Goal: Task Accomplishment & Management: Manage account settings

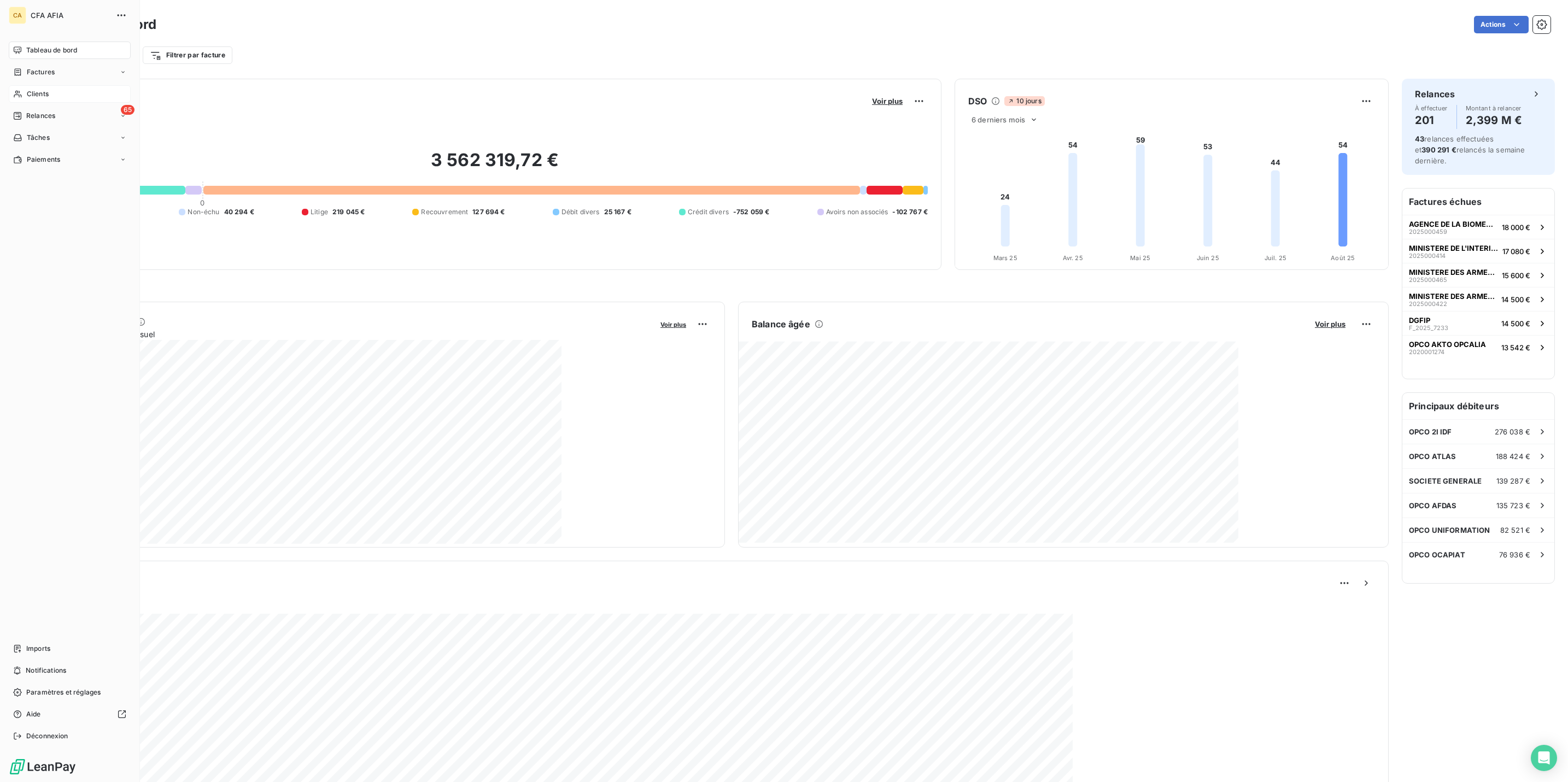
click at [27, 89] on span "Clients" at bounding box center [38, 94] width 22 height 10
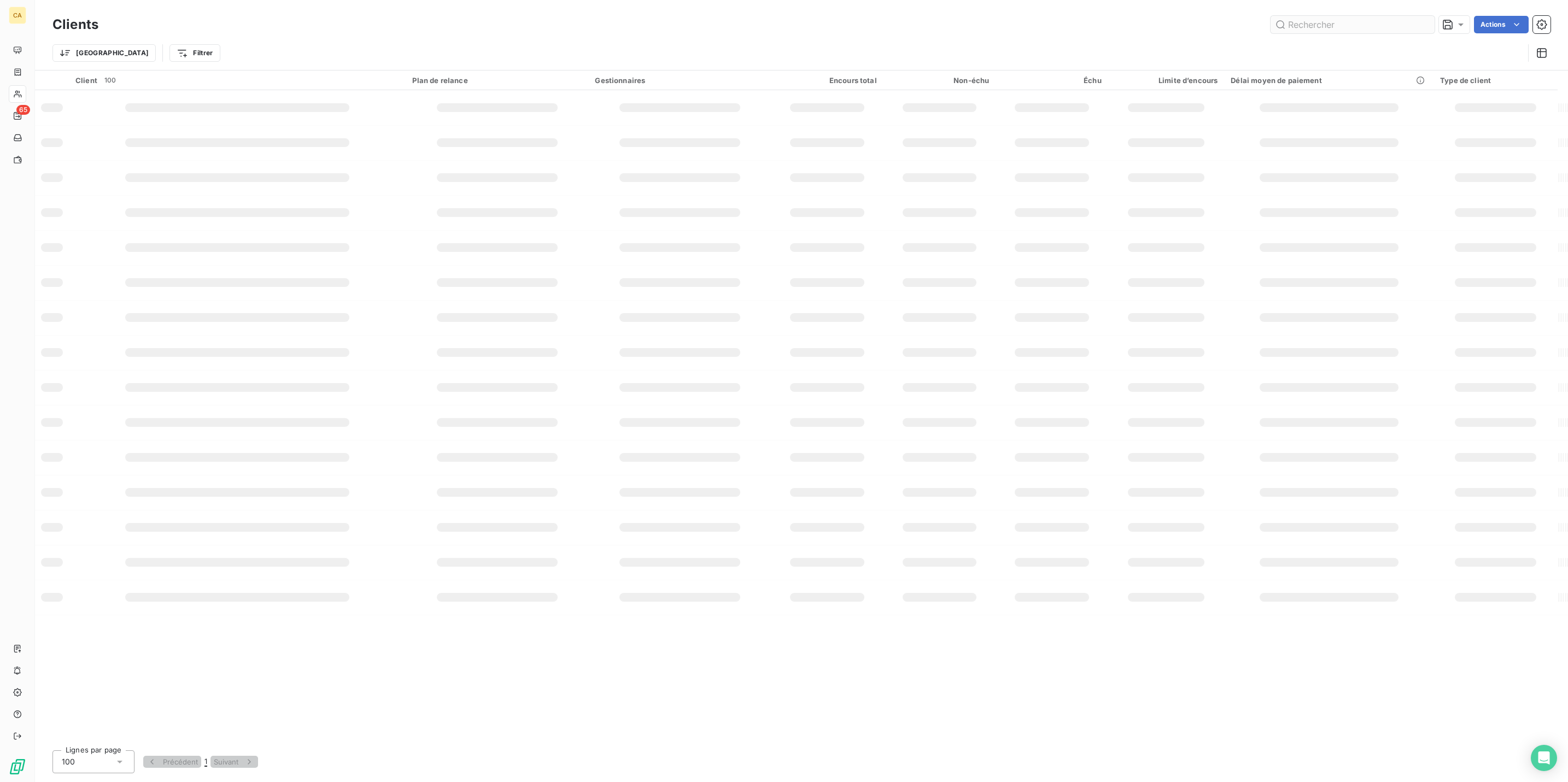
click at [1363, 18] on input "text" at bounding box center [1352, 24] width 164 height 18
drag, startPoint x: 1419, startPoint y: 23, endPoint x: 994, endPoint y: -13, distance: 426.5
click at [994, 0] on html "CA 65 Clients RICHEMONT Actions Trier Filtrer Client 1 Plan de relance Gestionn…" at bounding box center [784, 391] width 1568 height 782
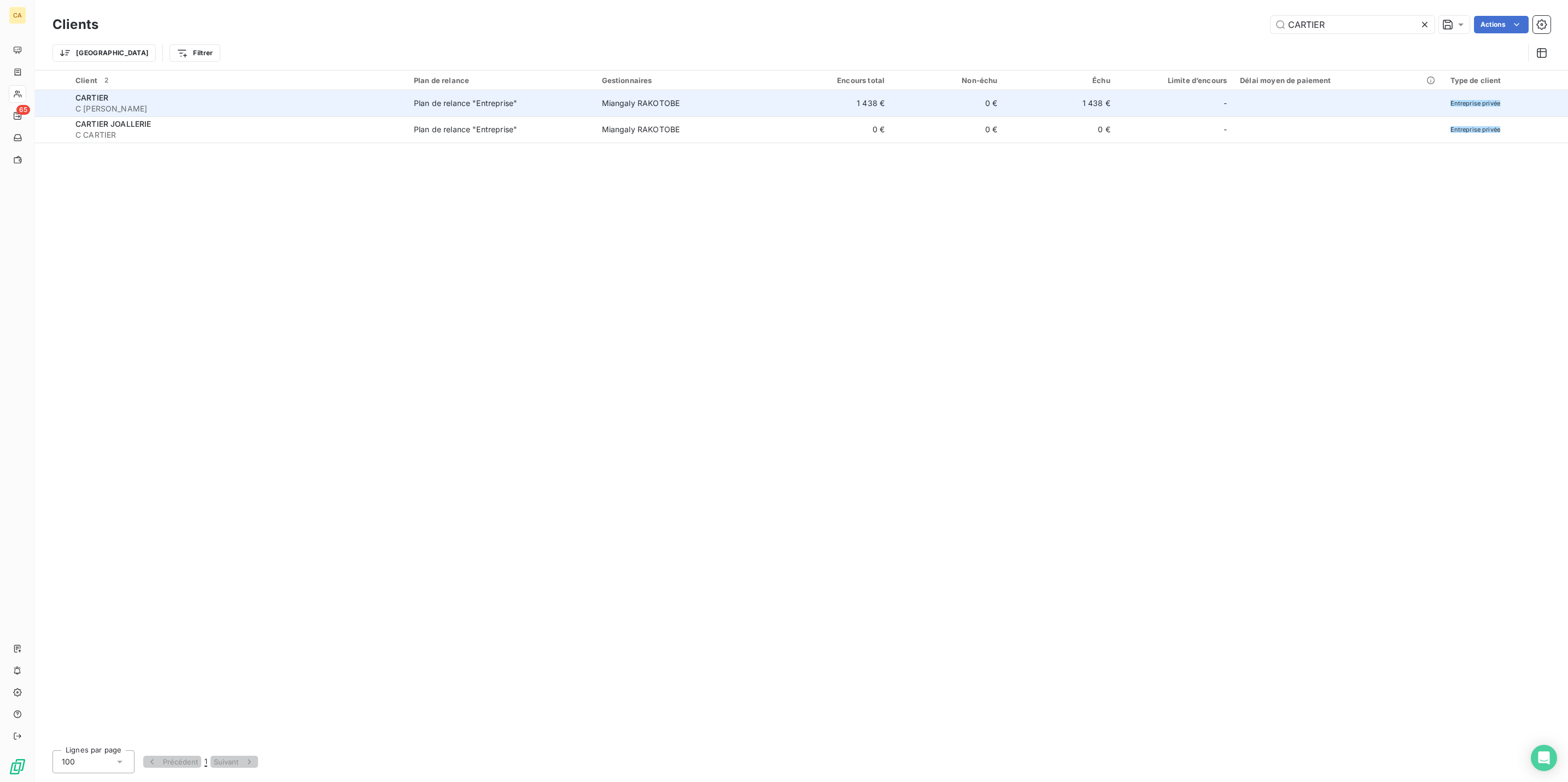
type input "CARTIER"
click at [250, 103] on span "C [PERSON_NAME]" at bounding box center [238, 109] width 325 height 11
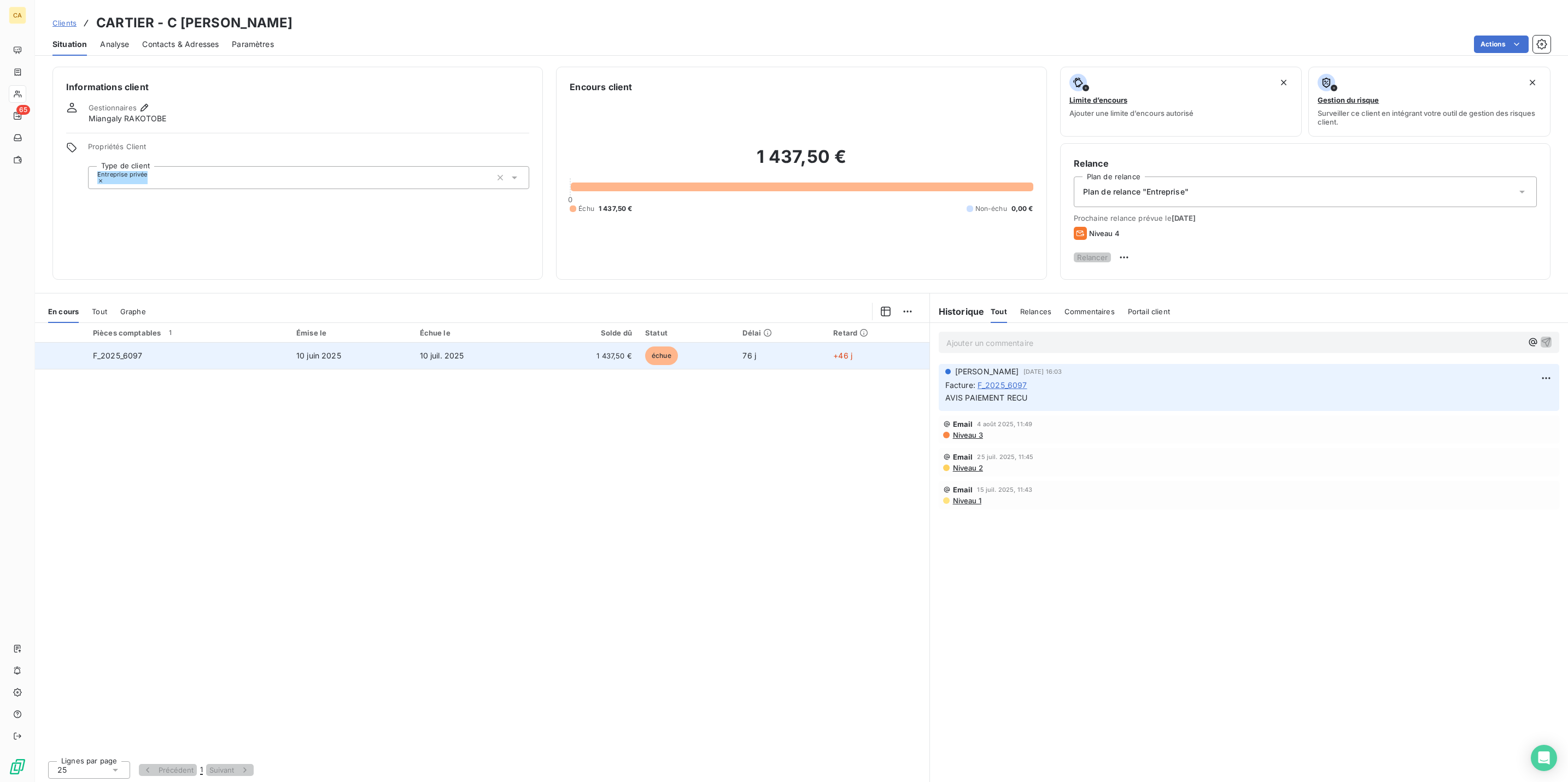
click at [384, 343] on td "10 juin 2025" at bounding box center [351, 355] width 124 height 26
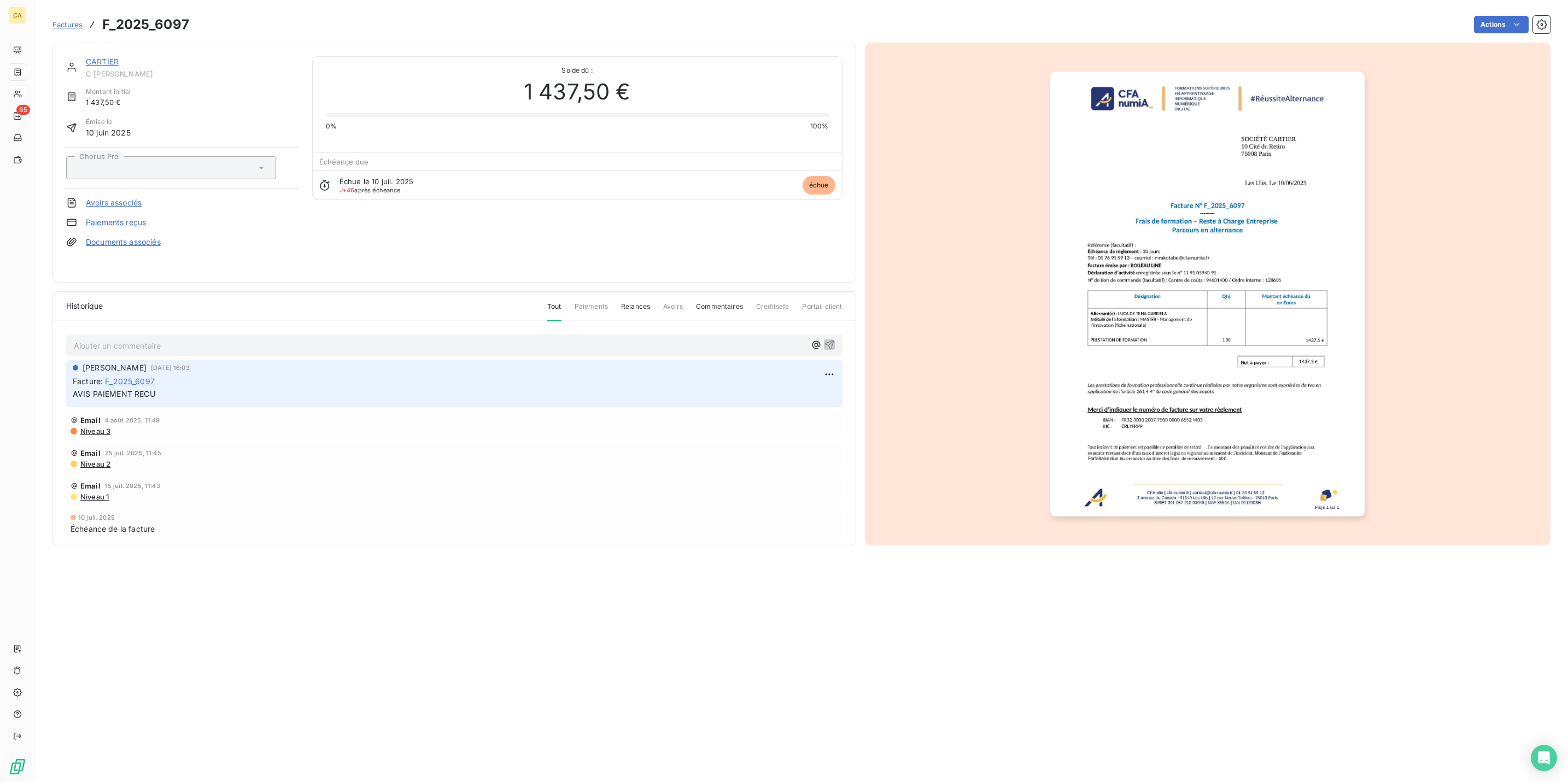
click at [241, 293] on div "Historique Tout Paiements Relances Avoirs Commentaires Creditsafe Portail client" at bounding box center [454, 307] width 803 height 30
click at [220, 339] on p "Ajouter un commentaire ﻿" at bounding box center [440, 346] width 733 height 13
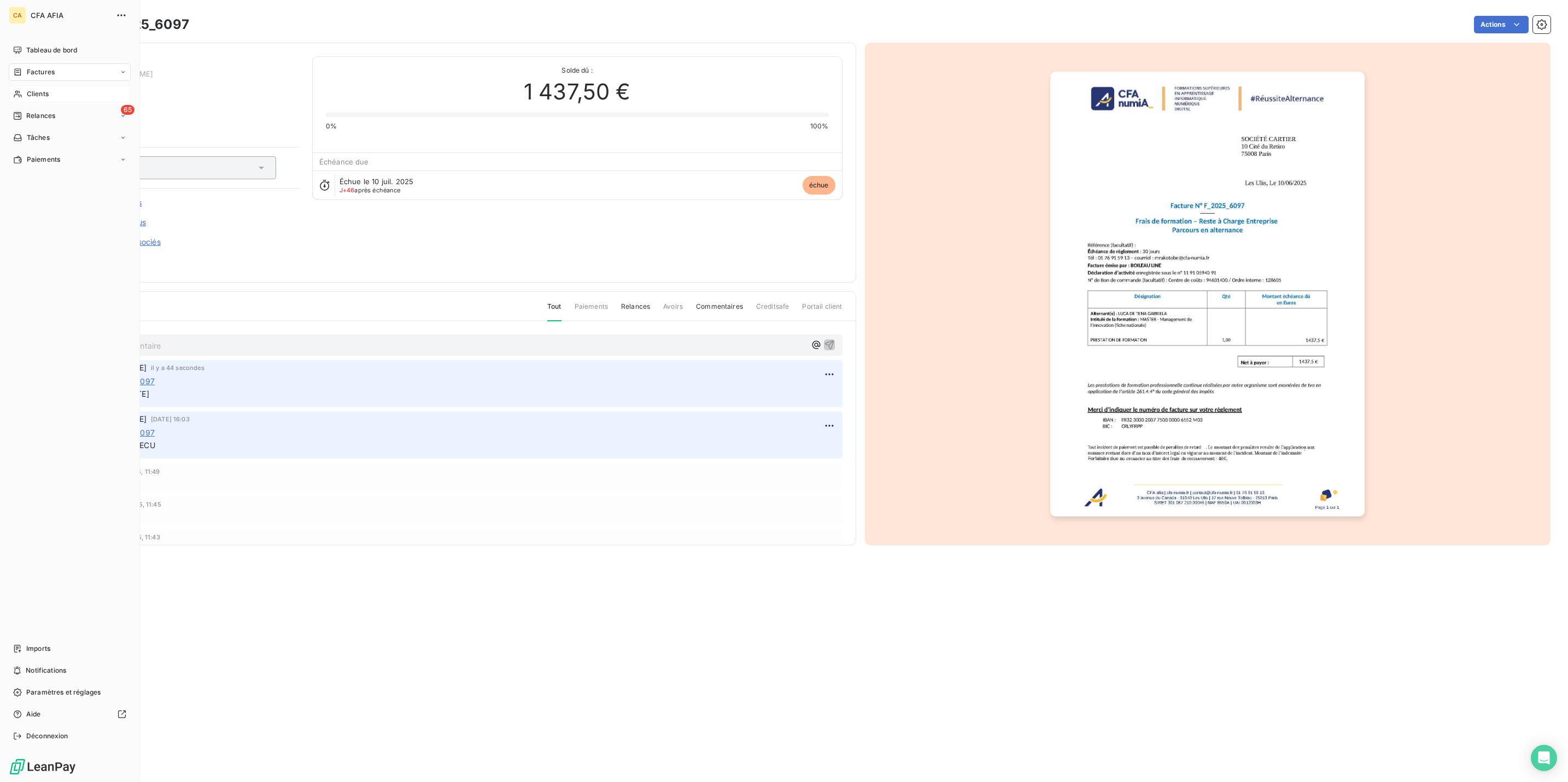
click at [31, 89] on span "Clients" at bounding box center [38, 94] width 22 height 10
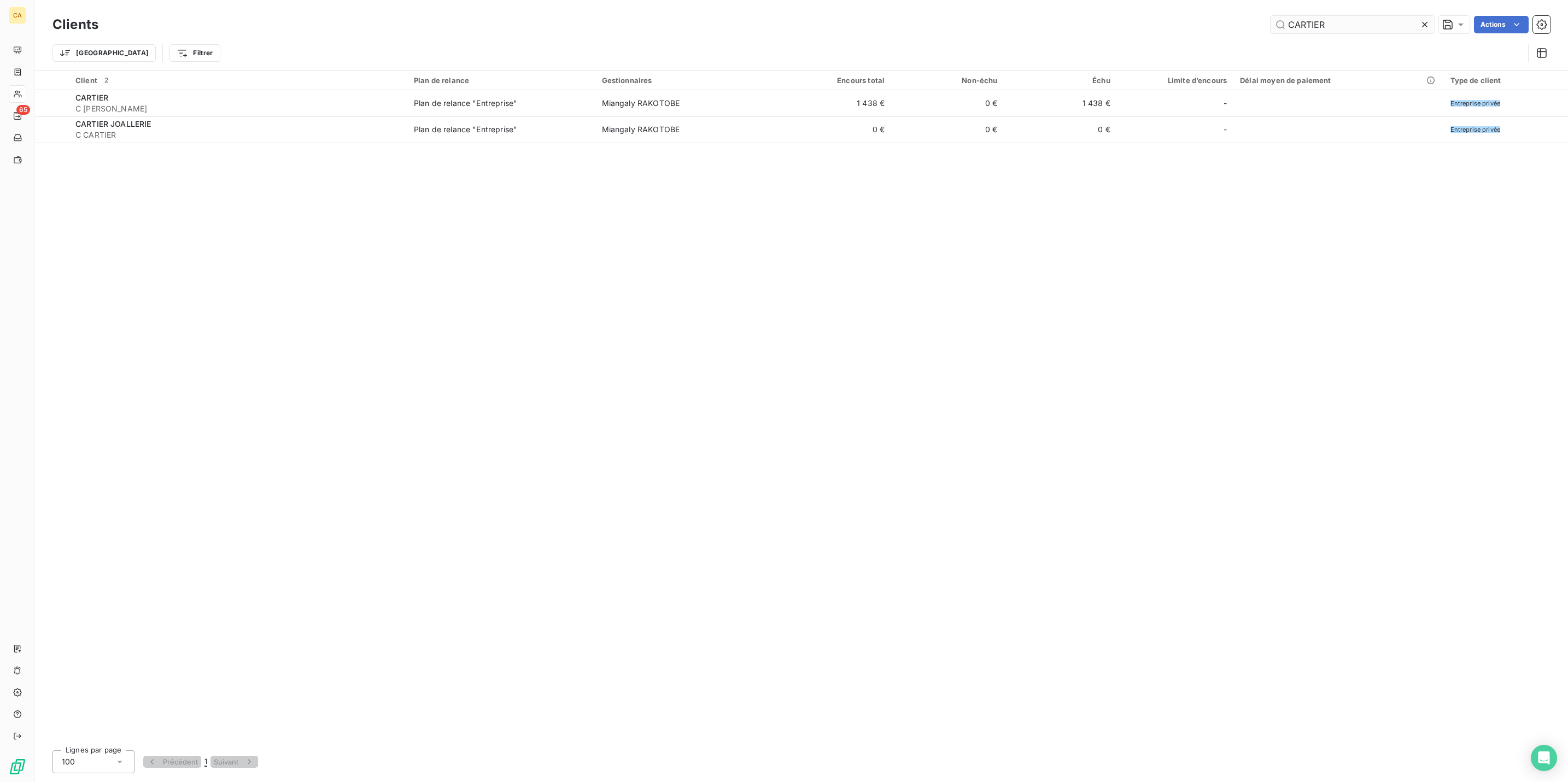
click at [1353, 23] on input "CARTIER" at bounding box center [1352, 24] width 164 height 18
type input "FR T"
click at [1034, 76] on div "Échu" at bounding box center [1060, 80] width 99 height 9
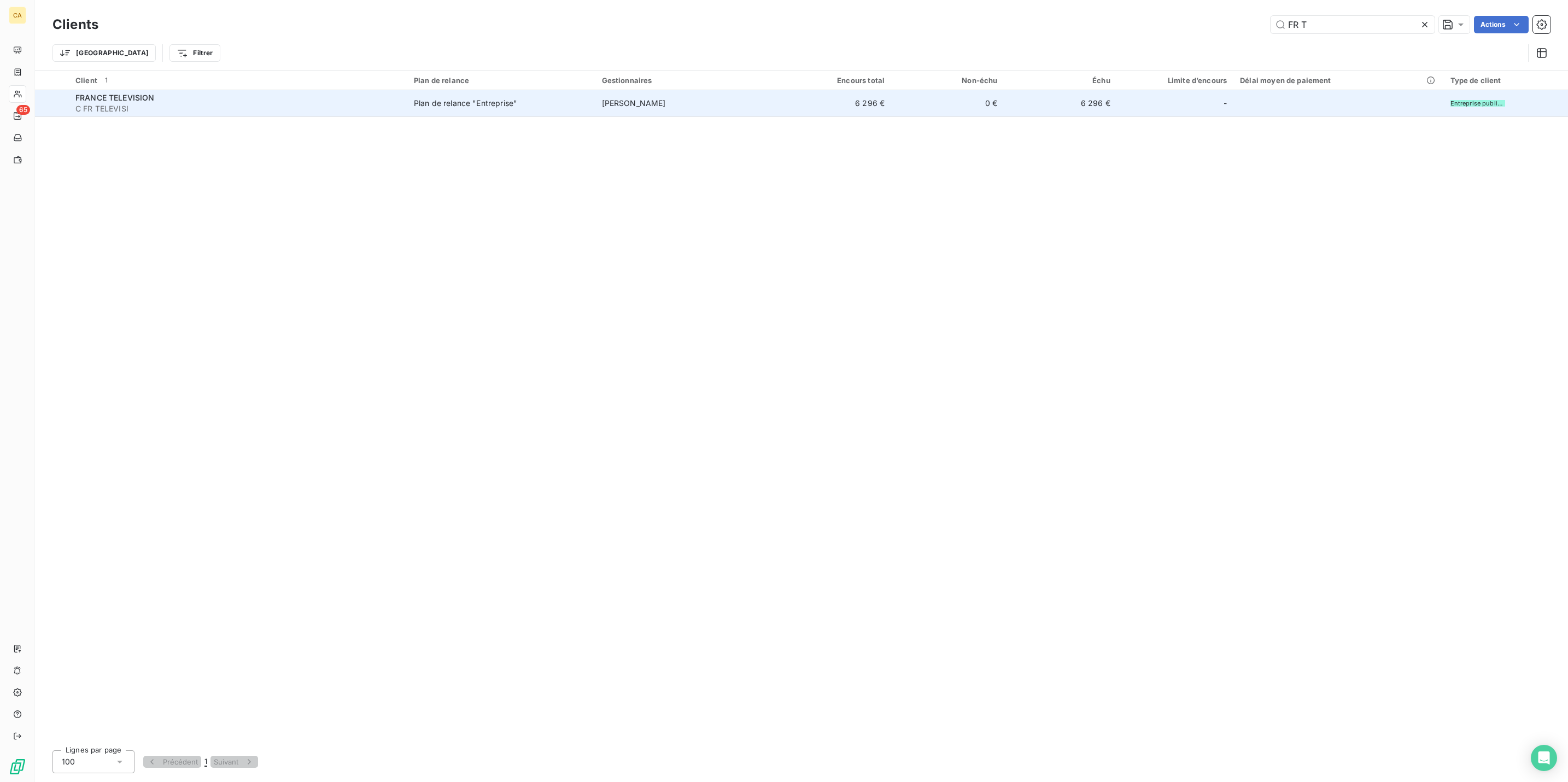
click at [1032, 90] on td "6 296 €" at bounding box center [1060, 103] width 113 height 26
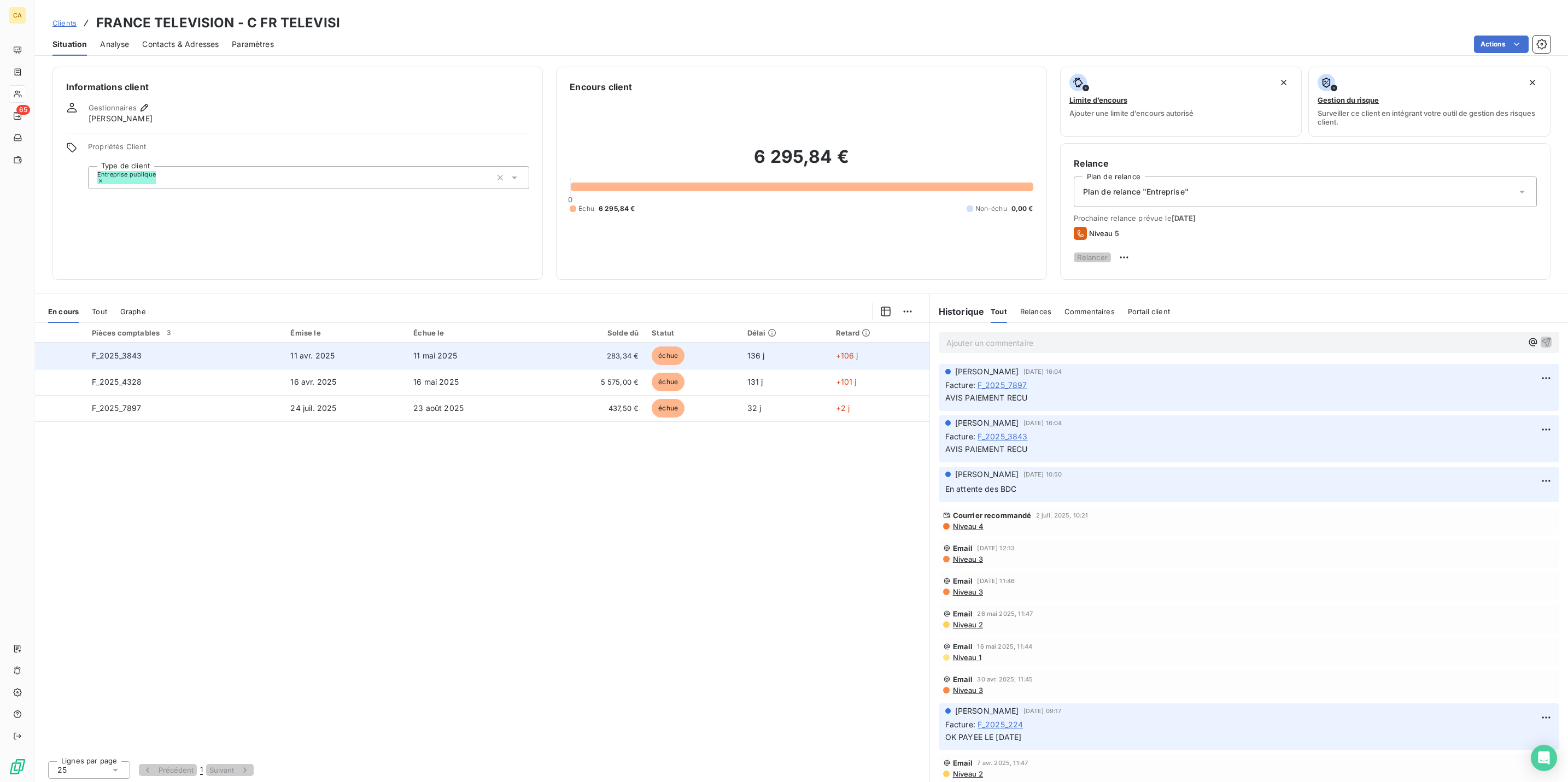
click at [374, 343] on td "11 avr. 2025" at bounding box center [345, 355] width 123 height 26
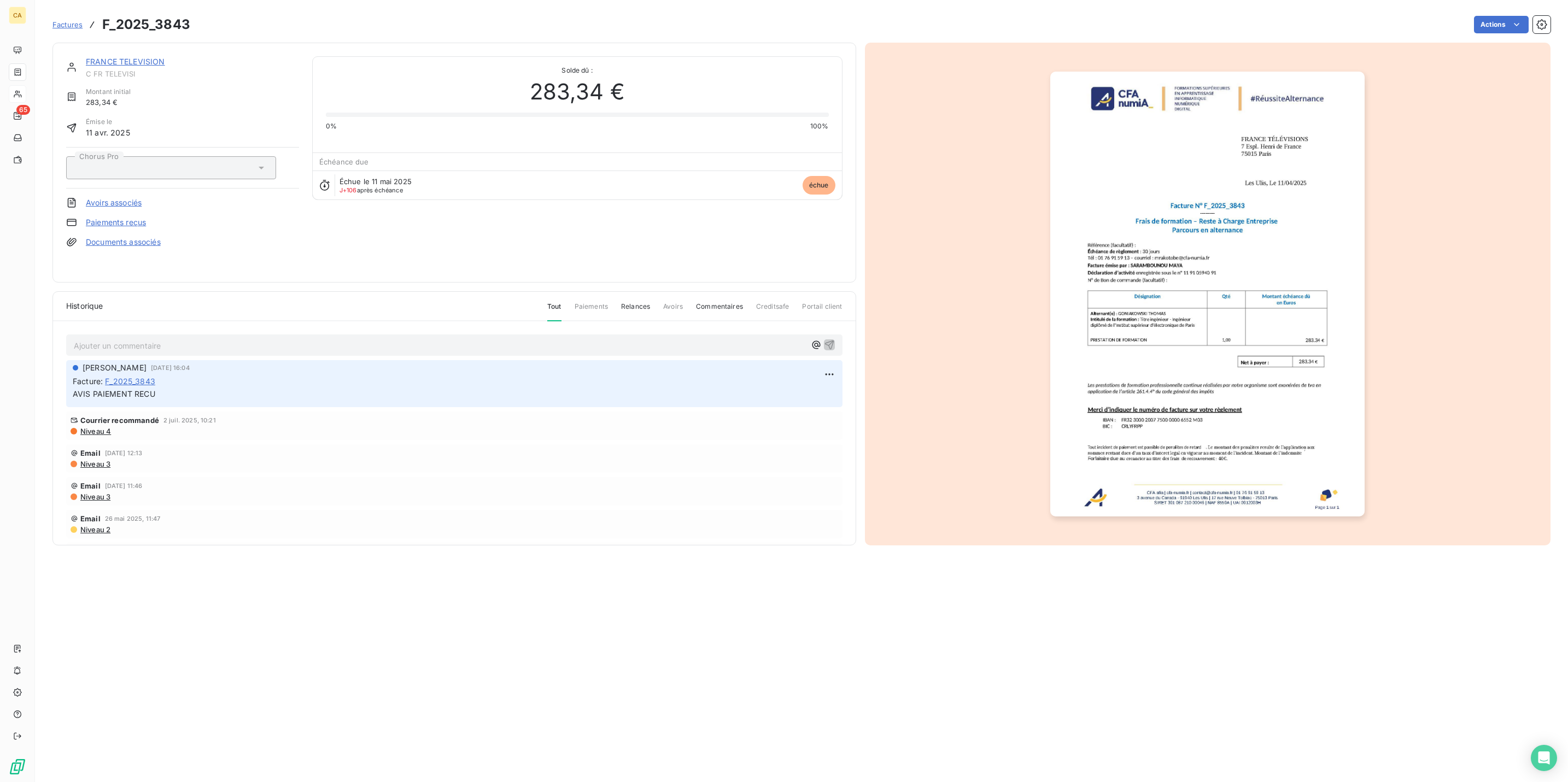
click at [236, 339] on p "Ajouter un commentaire ﻿" at bounding box center [440, 346] width 733 height 13
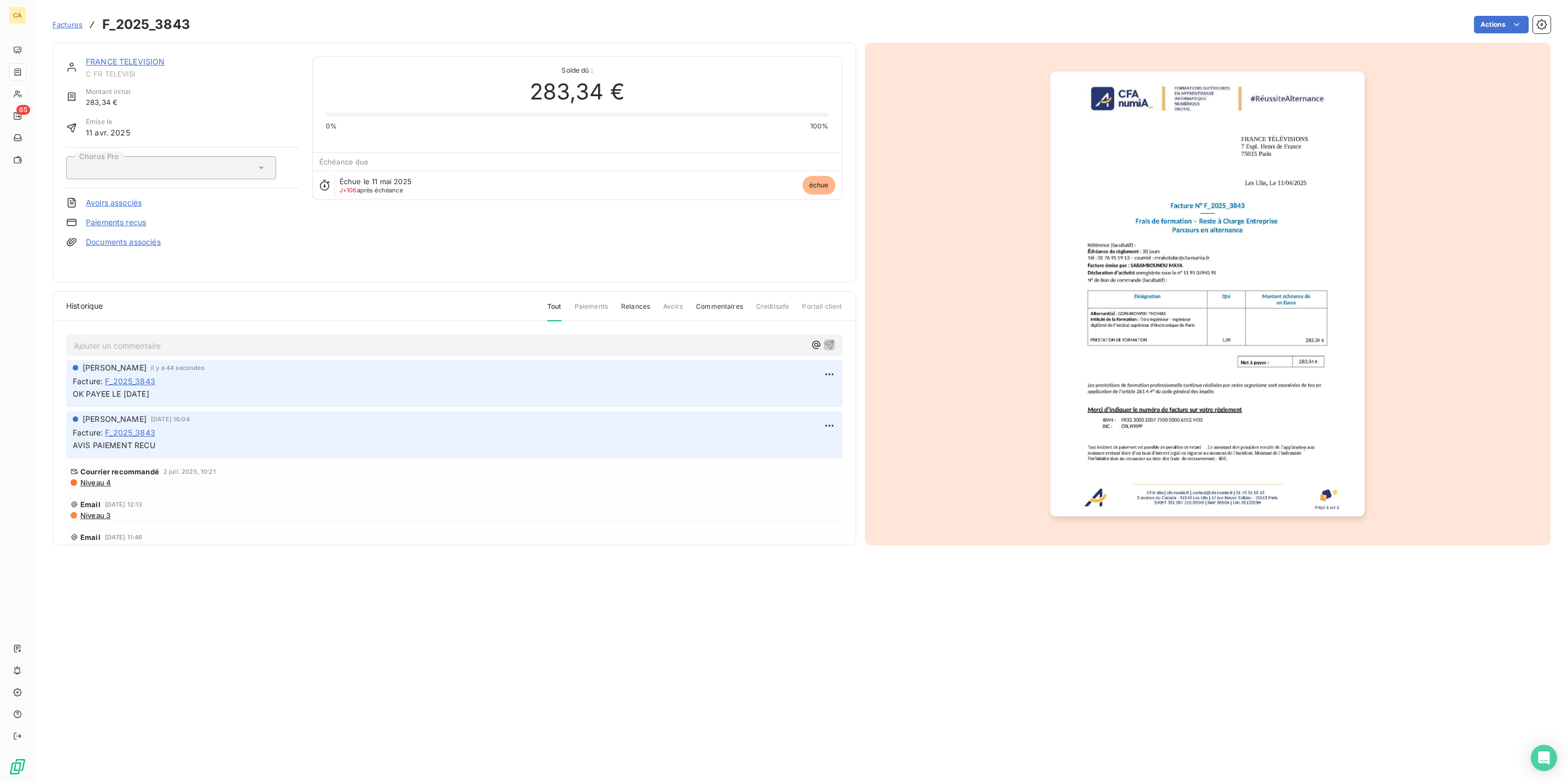
click at [1309, 358] on img "button" at bounding box center [1207, 294] width 314 height 445
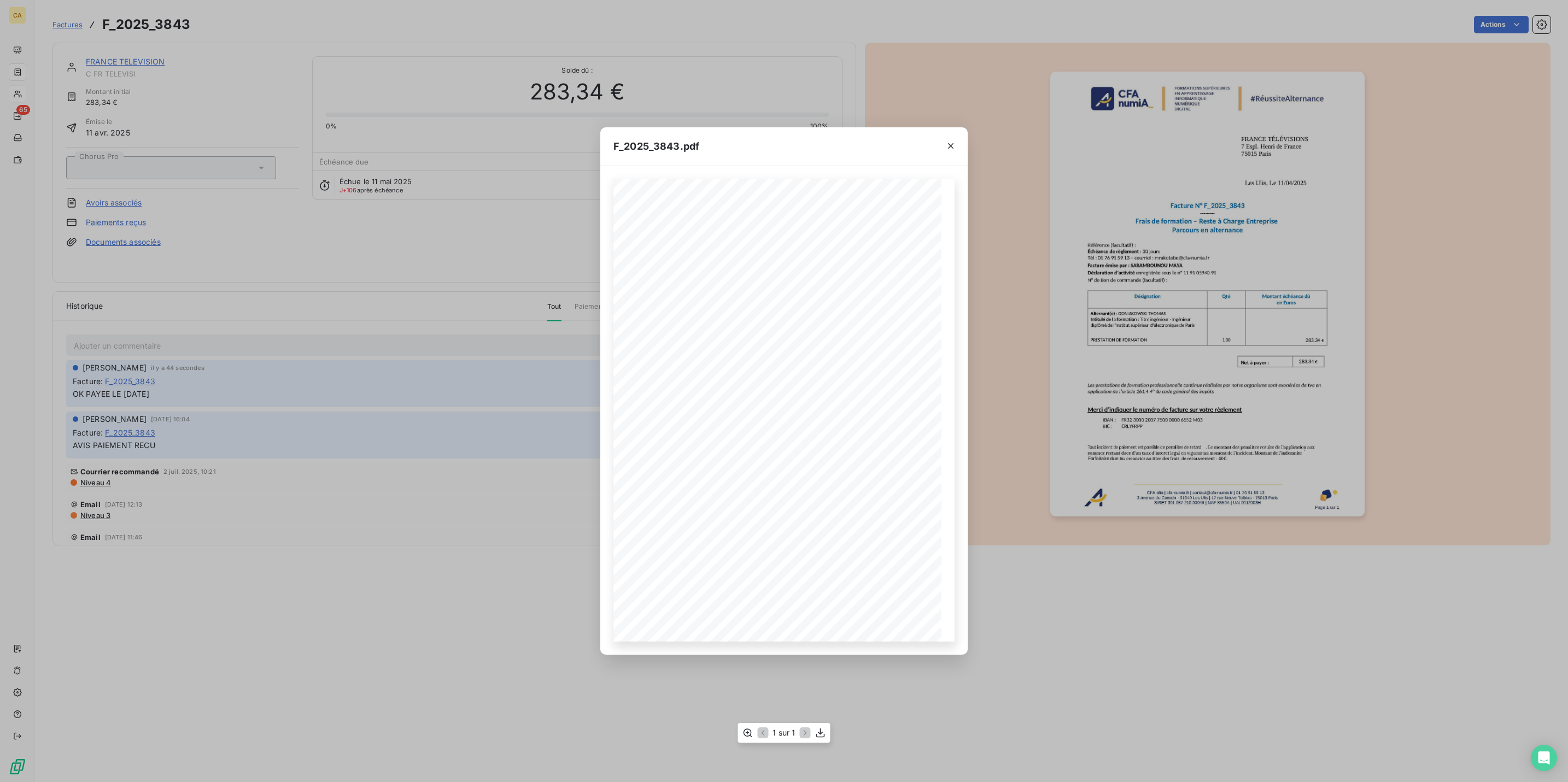
click at [744, 731] on icon "button" at bounding box center [748, 733] width 9 height 8
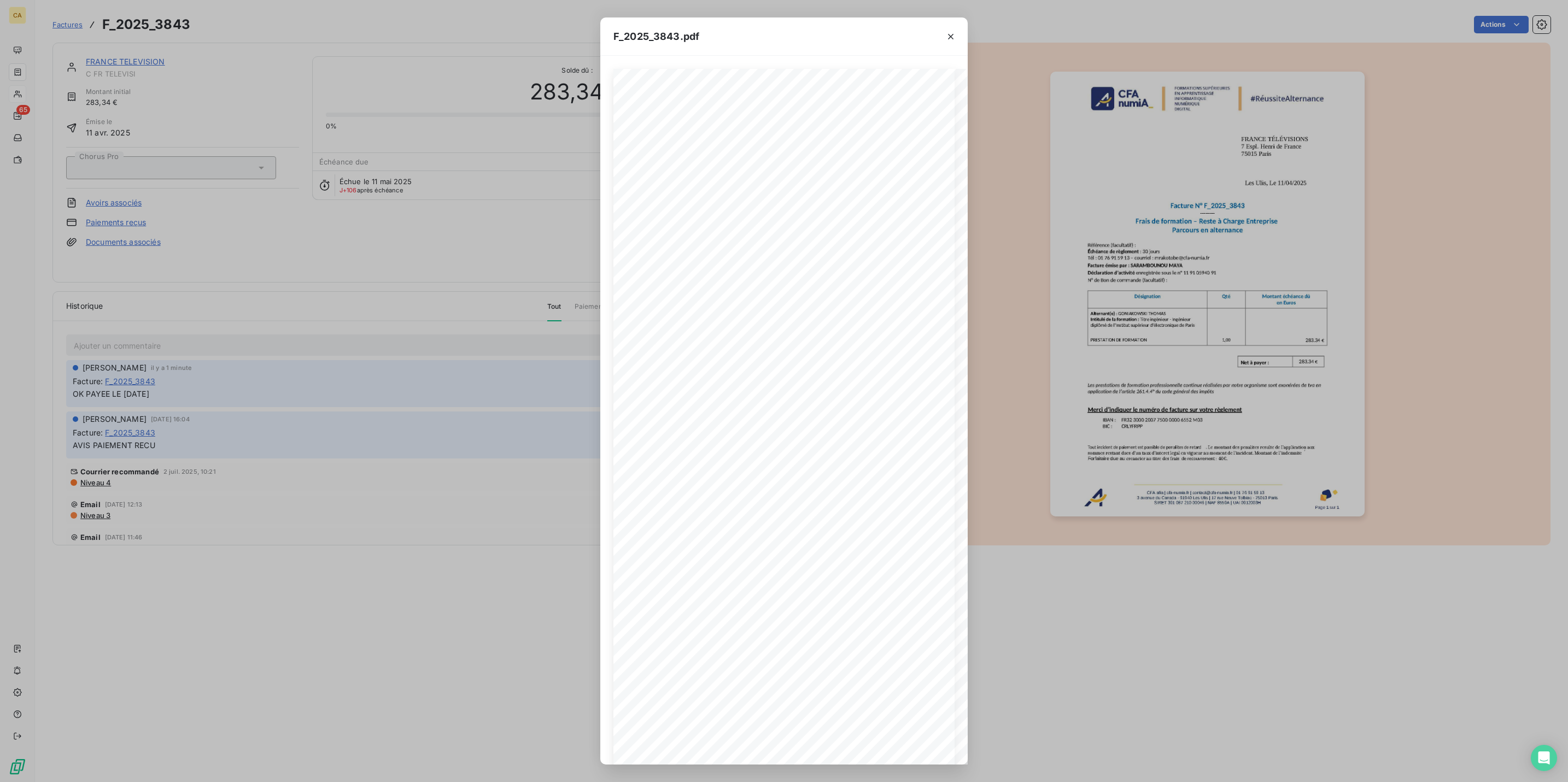
click at [210, 138] on div "F_2025_3843.pdf CFA afia | [DOMAIN_NAME] | [EMAIL_ADDRESS][DOMAIN_NAME] | 01 76…" at bounding box center [784, 391] width 1568 height 782
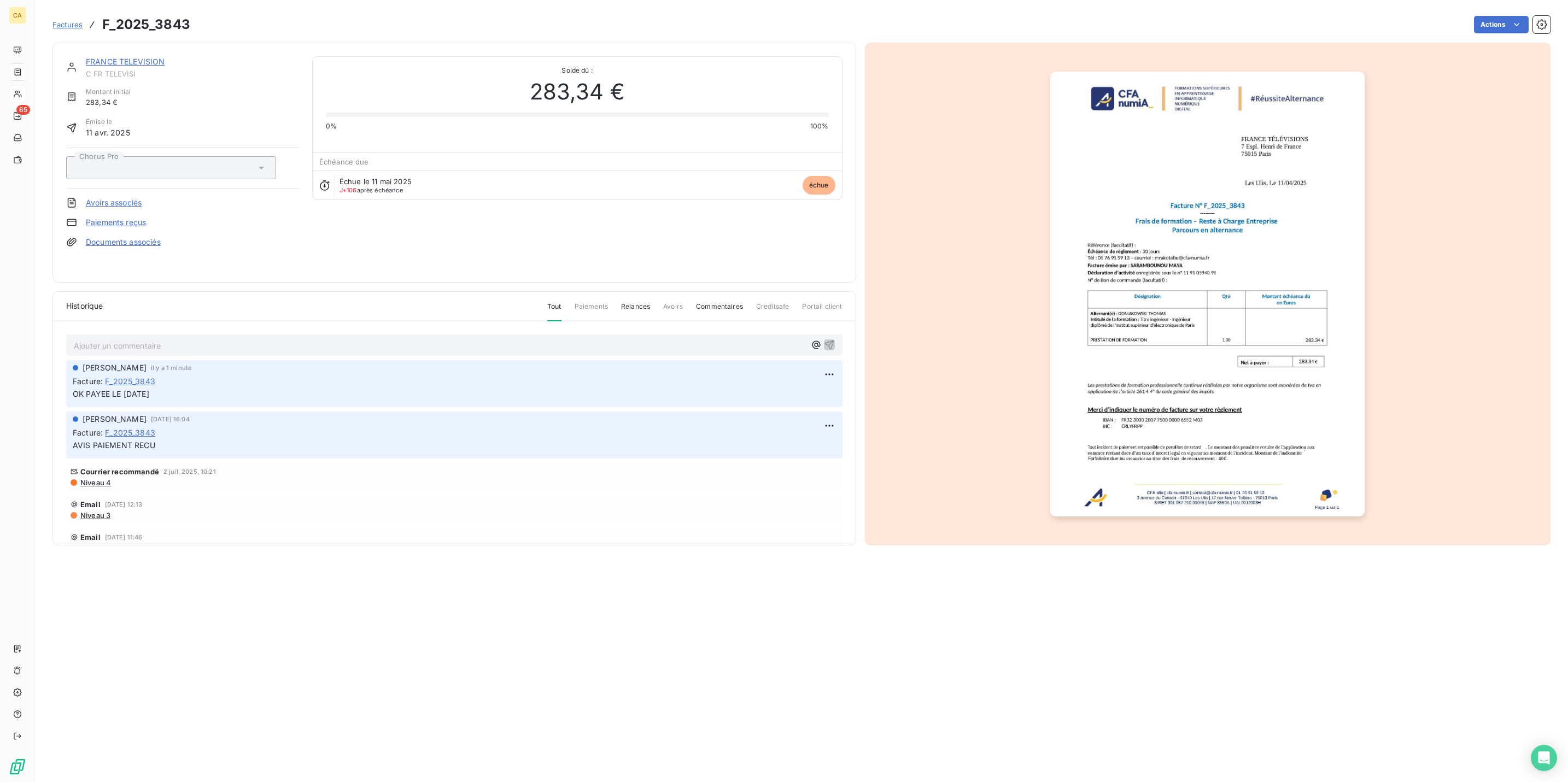
click at [97, 57] on link "FRANCE TELEVISION" at bounding box center [125, 61] width 79 height 9
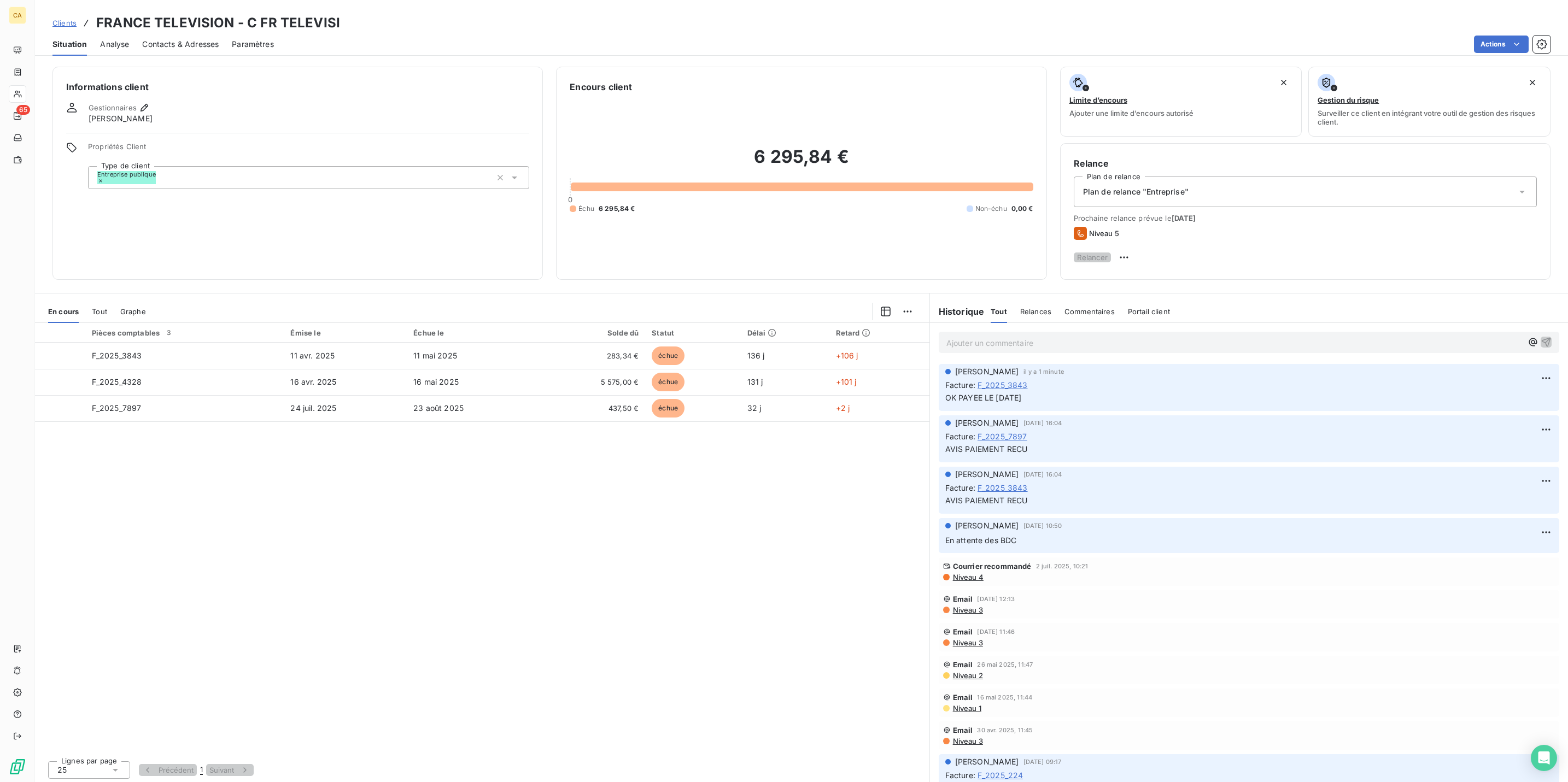
click at [150, 352] on div "Pièces comptables 3 Émise le Échue le Solde dû Statut Délai Retard F_2025_3843 …" at bounding box center [481, 539] width 894 height 432
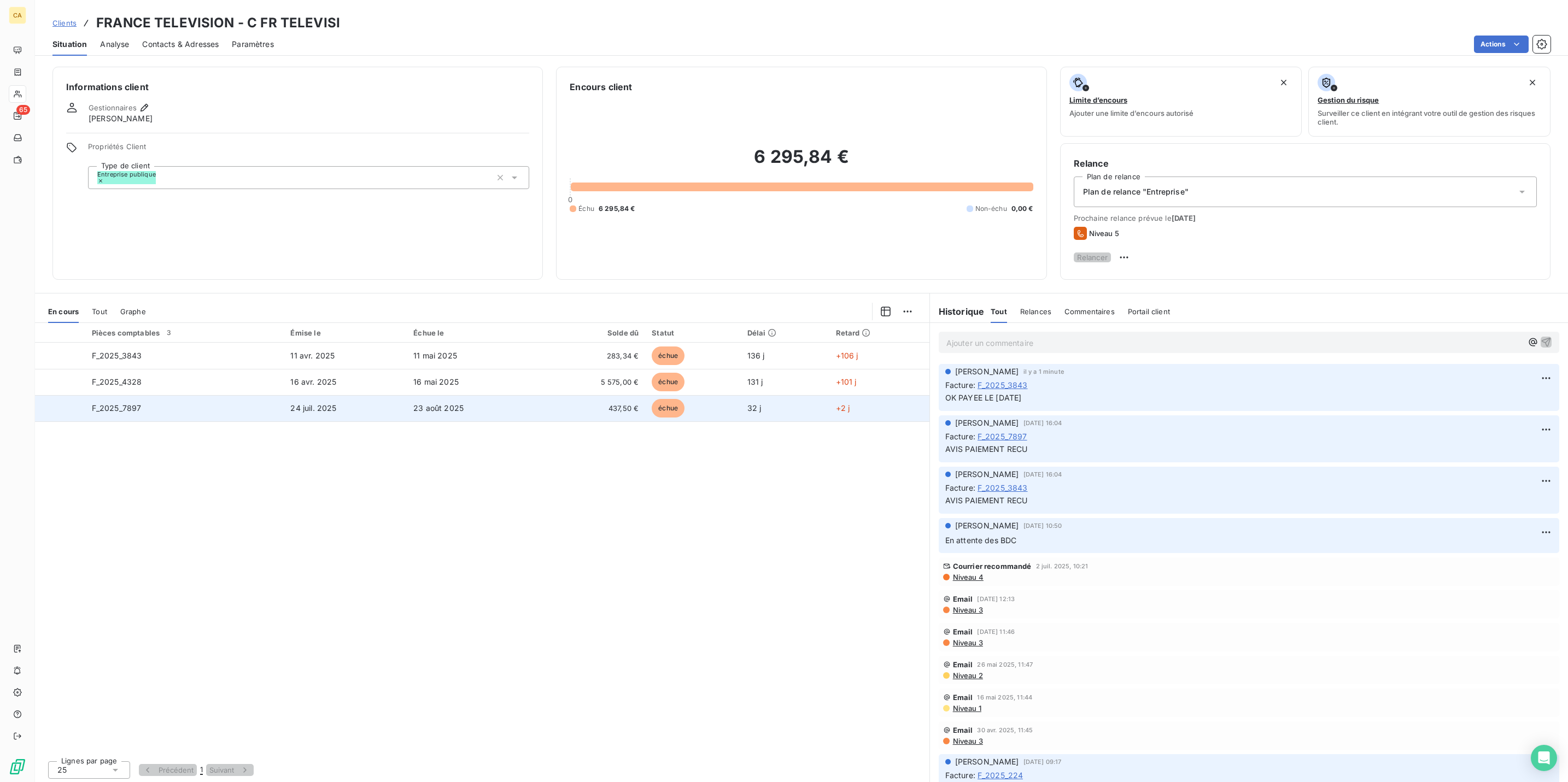
click at [153, 395] on td "F_2025_7897" at bounding box center [184, 408] width 199 height 26
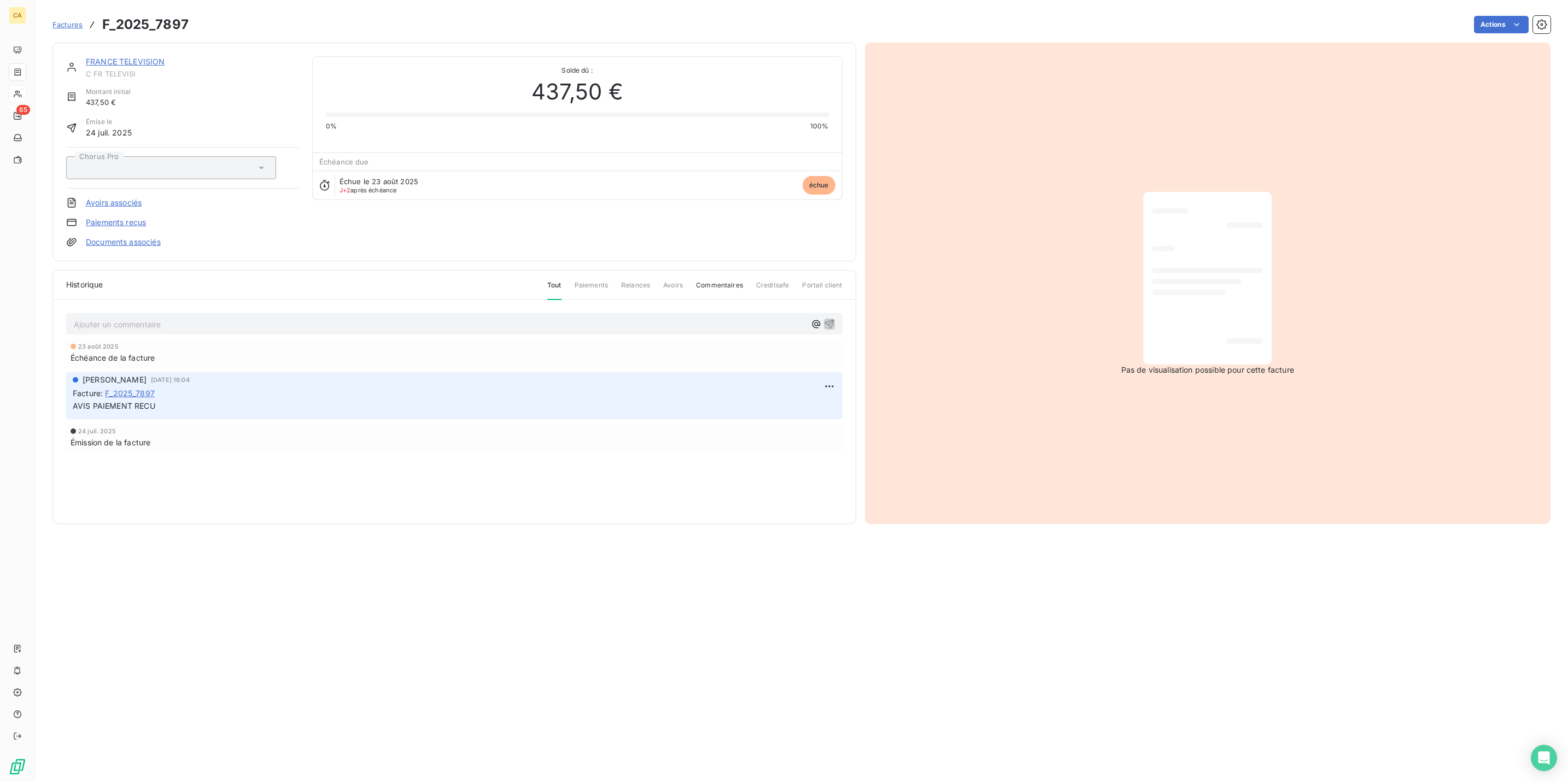
click at [184, 318] on p "Ajouter un commentaire ﻿" at bounding box center [440, 324] width 733 height 13
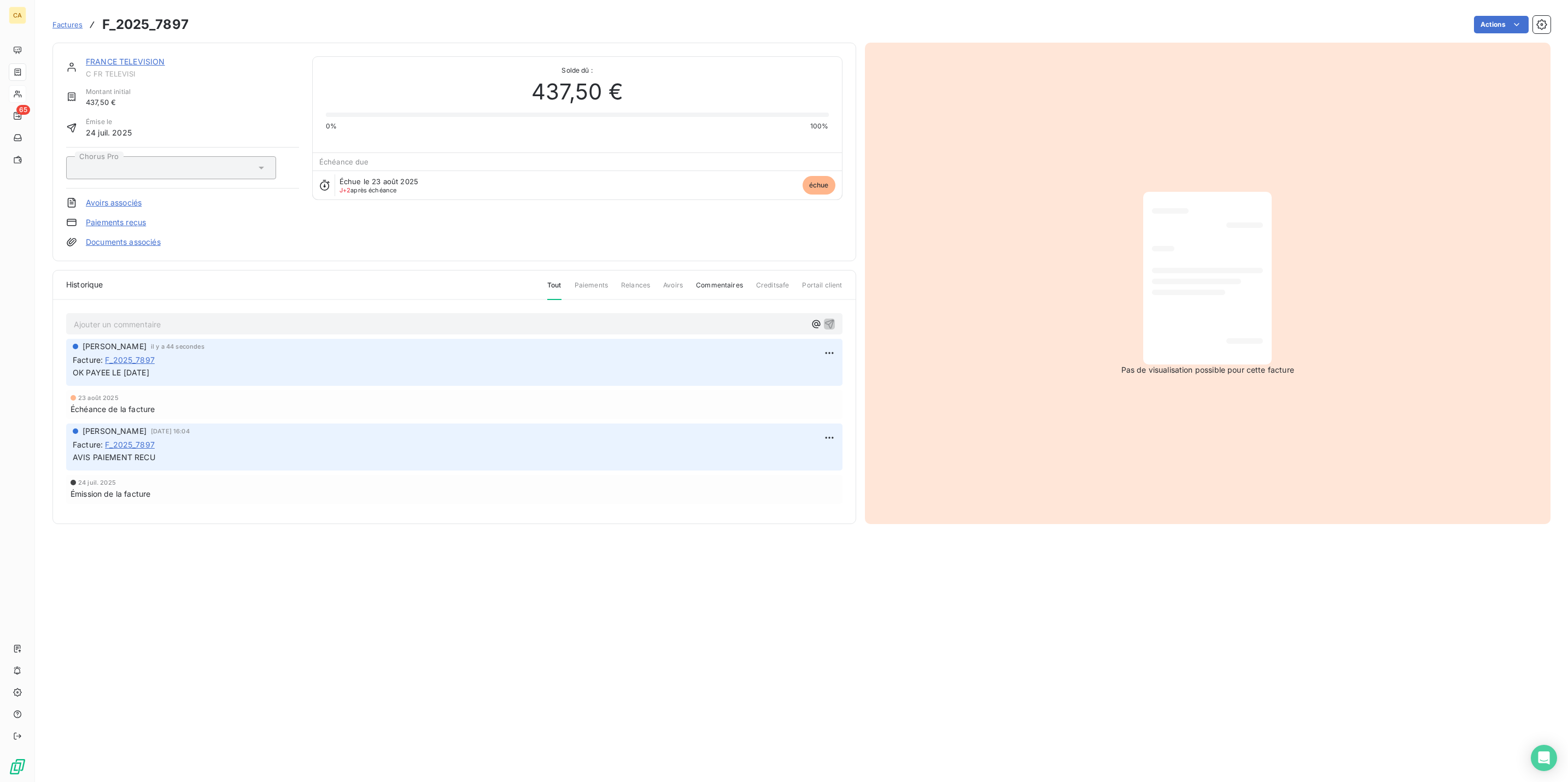
click at [105, 57] on link "FRANCE TELEVISION" at bounding box center [125, 61] width 79 height 9
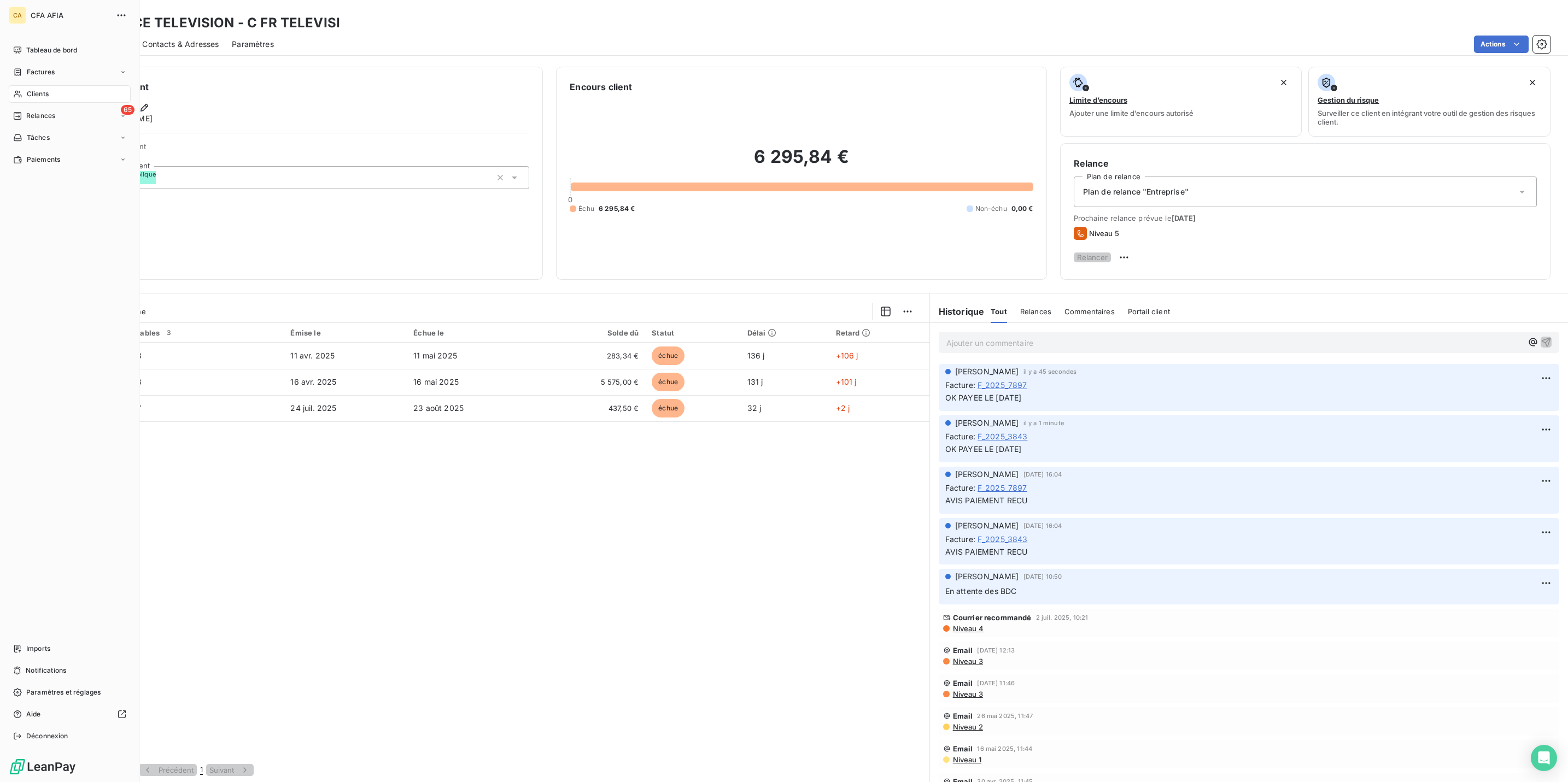
drag, startPoint x: 19, startPoint y: 75, endPoint x: 89, endPoint y: 75, distance: 70.0
click at [19, 85] on div "Clients" at bounding box center [69, 94] width 122 height 18
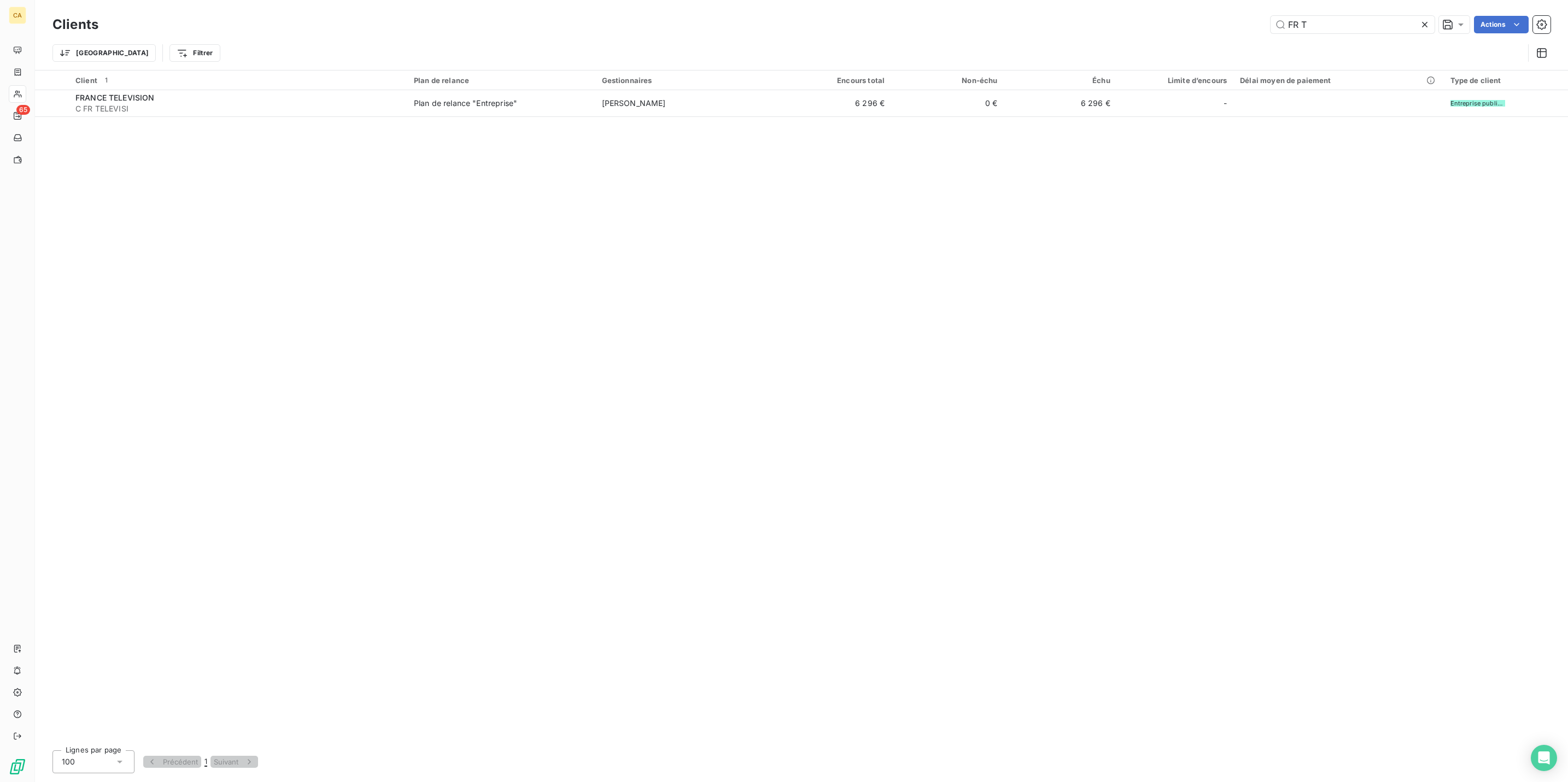
drag, startPoint x: 1329, startPoint y: 20, endPoint x: 1167, endPoint y: 26, distance: 162.1
click at [1167, 26] on div "FR T Actions" at bounding box center [831, 24] width 1439 height 18
type input "SYNC"
click at [475, 89] on div at bounding box center [501, 89] width 188 height 1
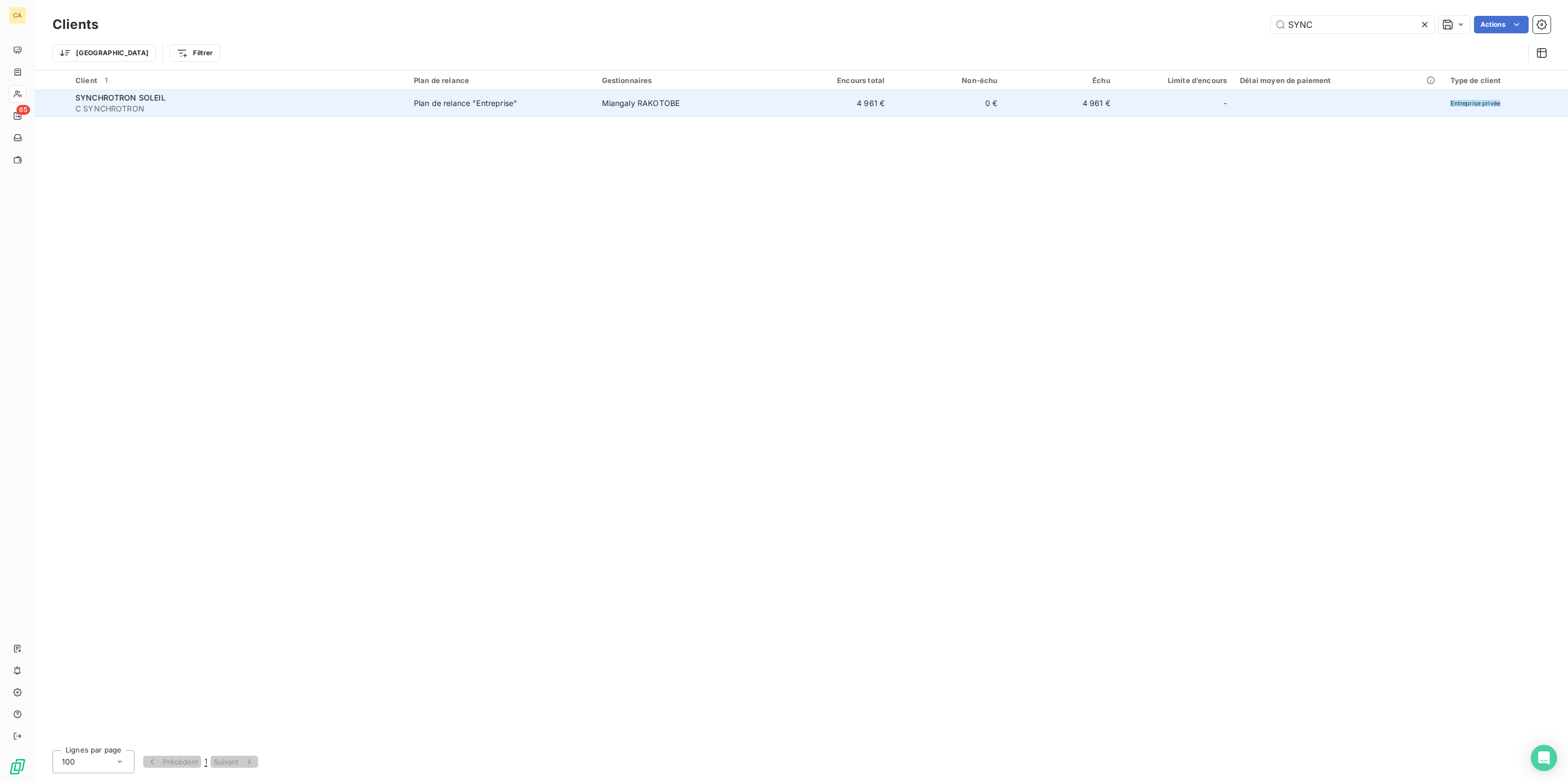
click at [468, 98] on div "Plan de relance "Entreprise"" at bounding box center [466, 103] width 103 height 11
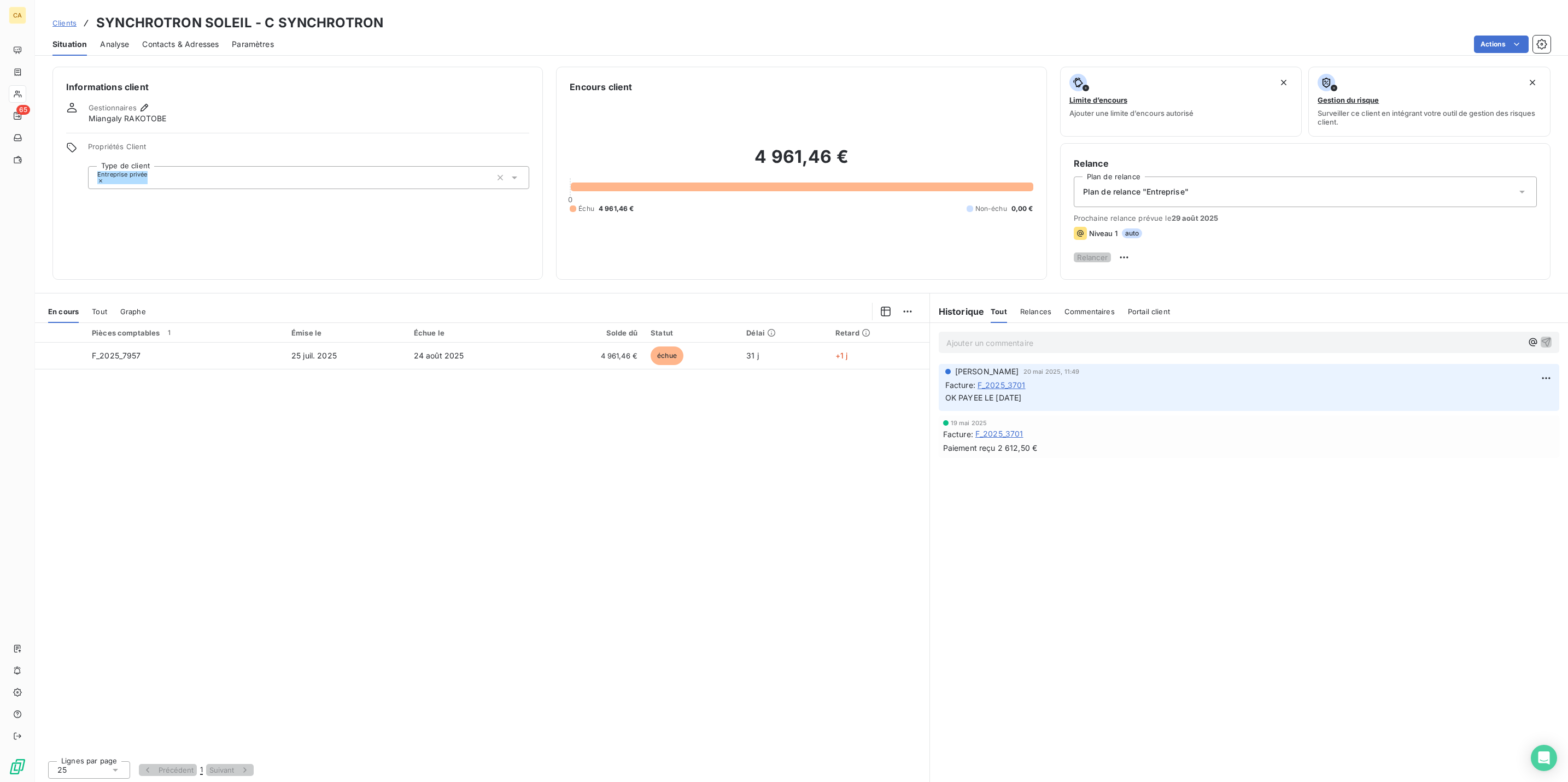
click at [1547, 214] on div "Relance Plan de relance Plan de relance "Entreprise" Prochaine relance prévue l…" at bounding box center [1306, 211] width 491 height 137
click at [1544, 220] on html "CA 65 Clients SYNCHROTRON SOLEIL - C SYNCHROTRON Situation Analyse Contacts & A…" at bounding box center [784, 391] width 1568 height 782
click at [1497, 241] on div "Replanifier cette action" at bounding box center [1494, 239] width 98 height 18
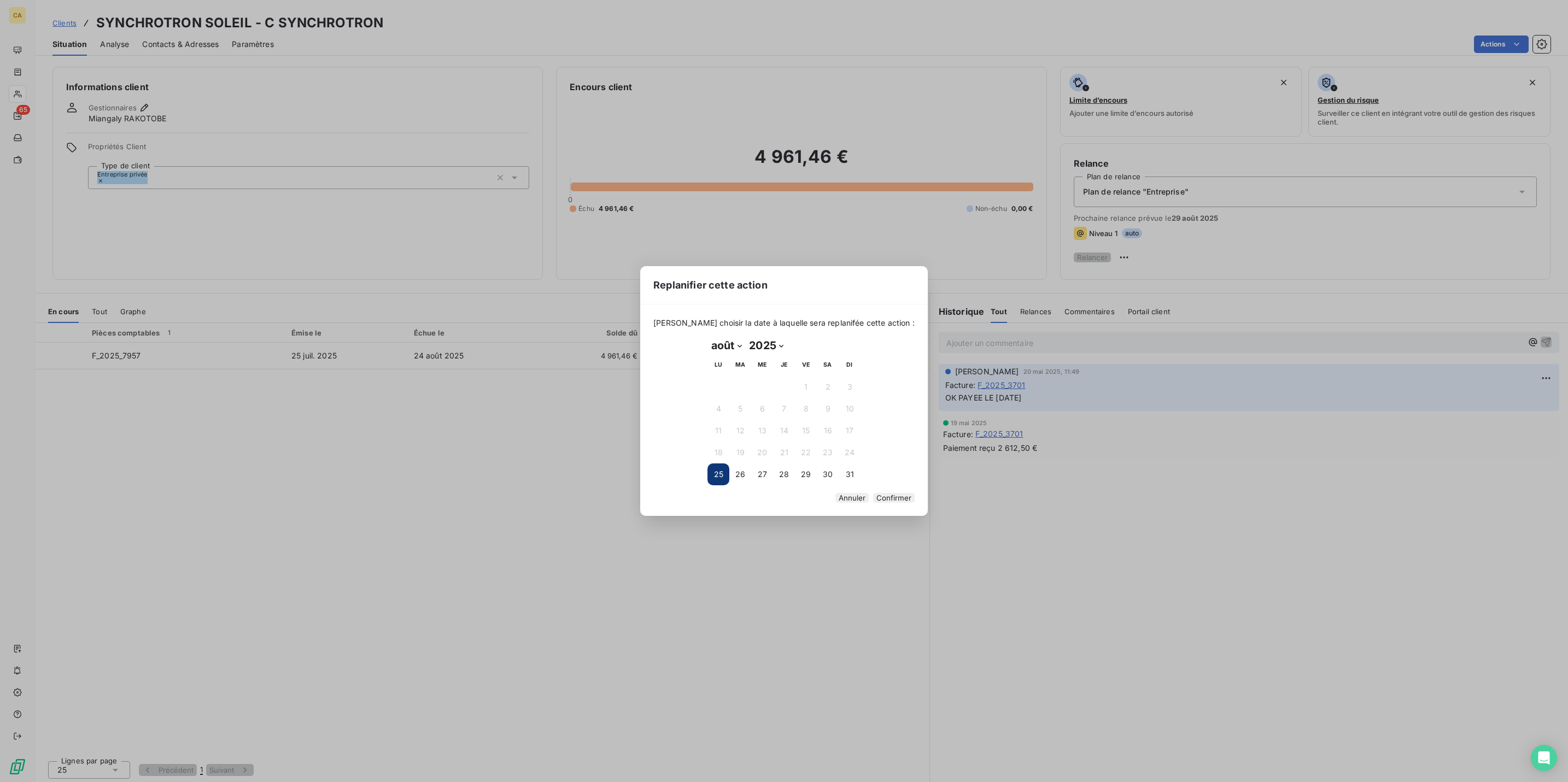
click at [725, 337] on select "janvier février mars avril mai juin juillet août septembre octobre novembre déc…" at bounding box center [726, 345] width 38 height 18
select select "8"
click at [707, 337] on select "janvier février mars avril mai juin juillet août septembre octobre novembre déc…" at bounding box center [726, 345] width 38 height 18
click at [799, 452] on button "26" at bounding box center [806, 453] width 22 height 22
click at [873, 493] on button "Confirmer" at bounding box center [894, 498] width 41 height 10
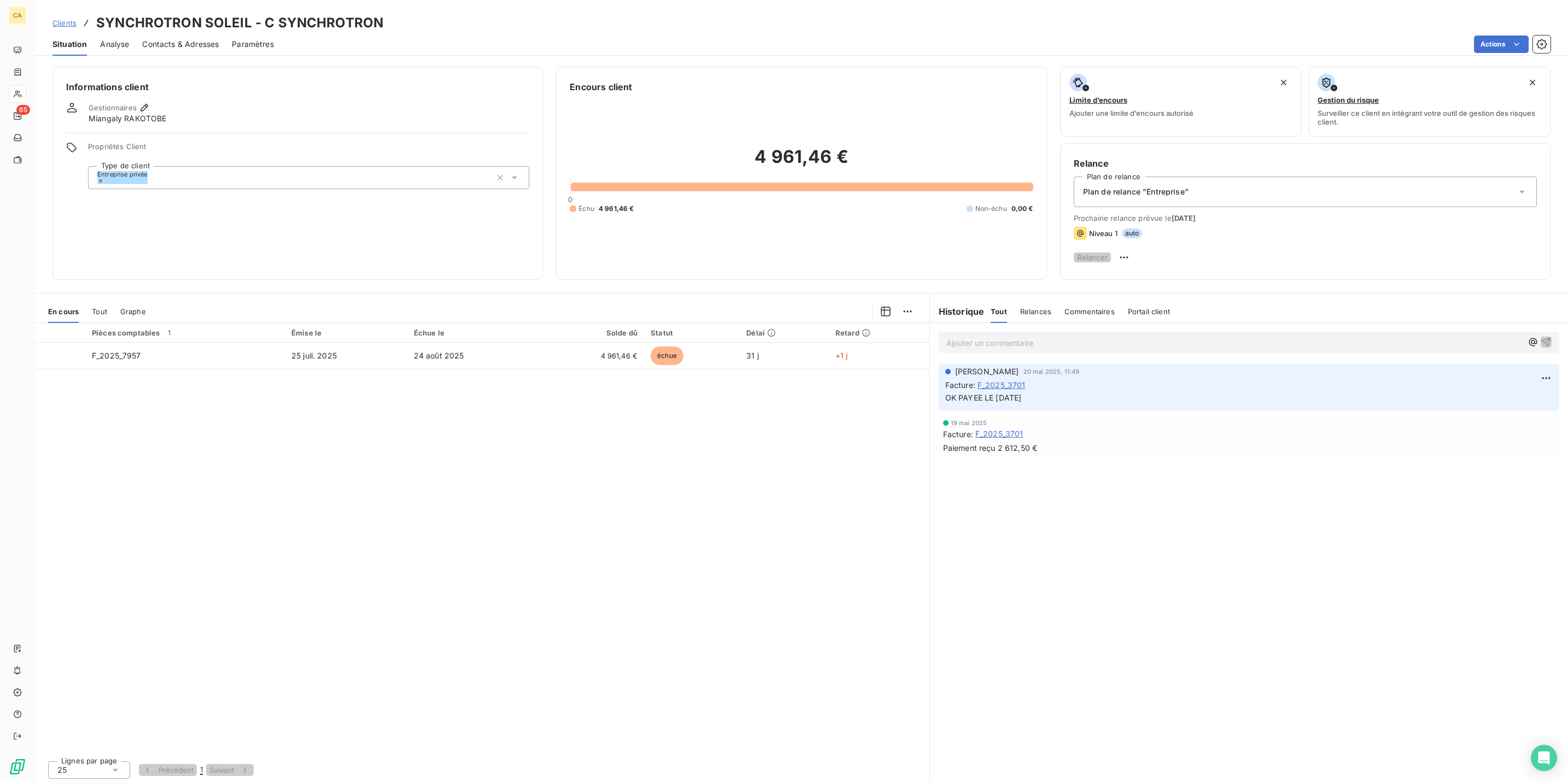
click at [461, 329] on div "Échue le" at bounding box center [474, 333] width 119 height 9
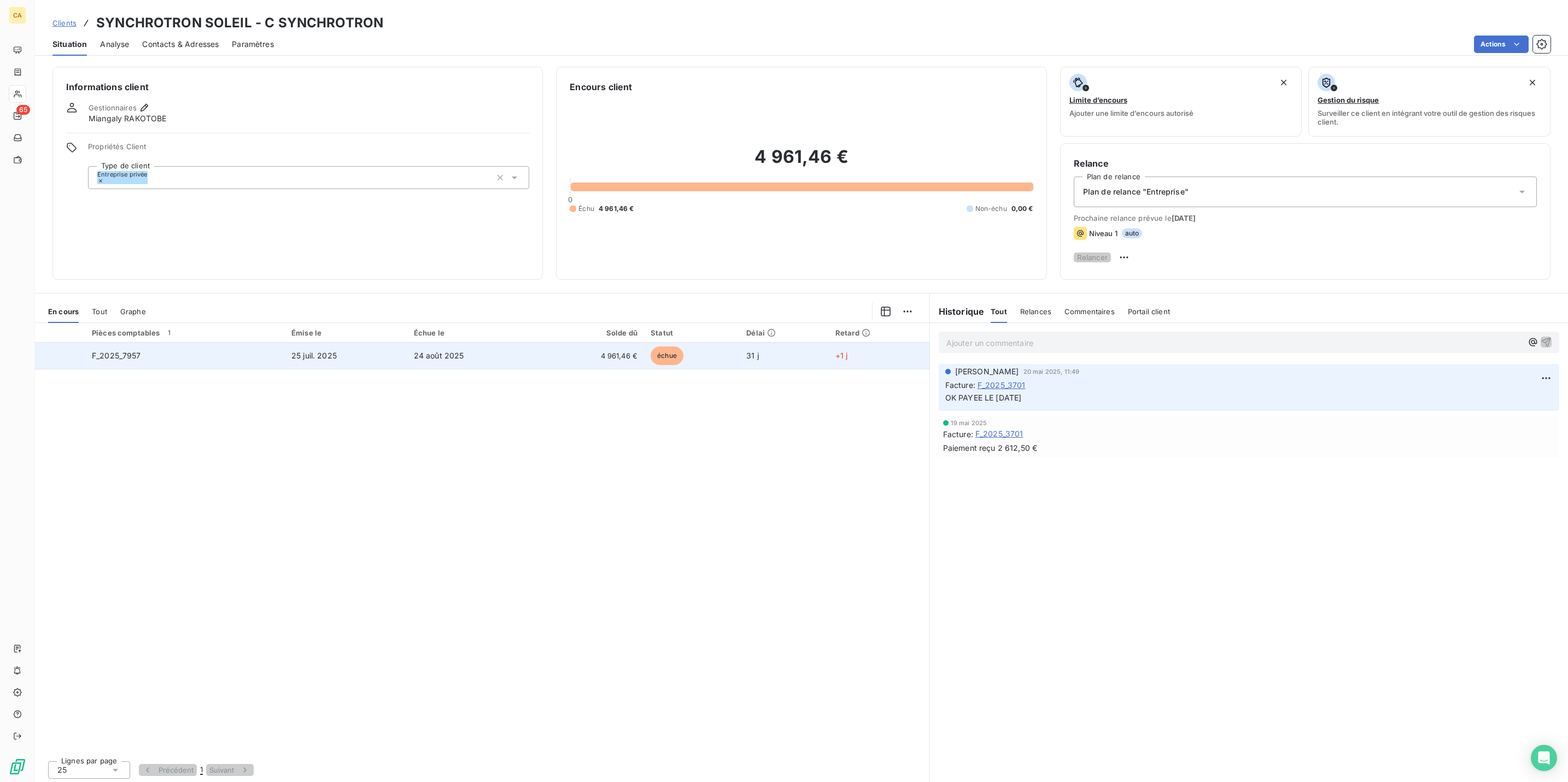
click at [457, 351] on span "24 août 2025" at bounding box center [439, 355] width 51 height 9
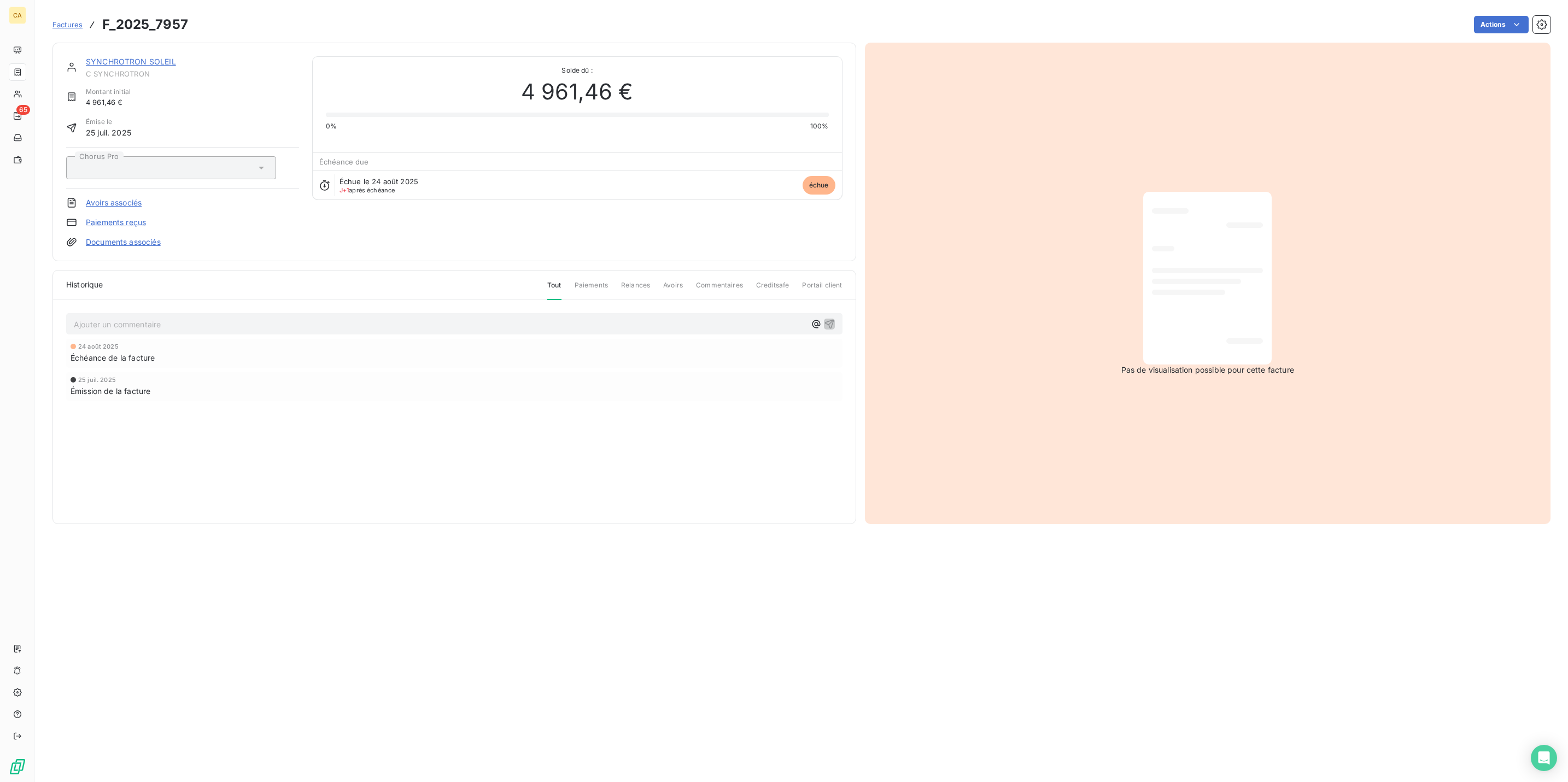
click at [197, 318] on p "Ajouter un commentaire ﻿" at bounding box center [440, 324] width 733 height 13
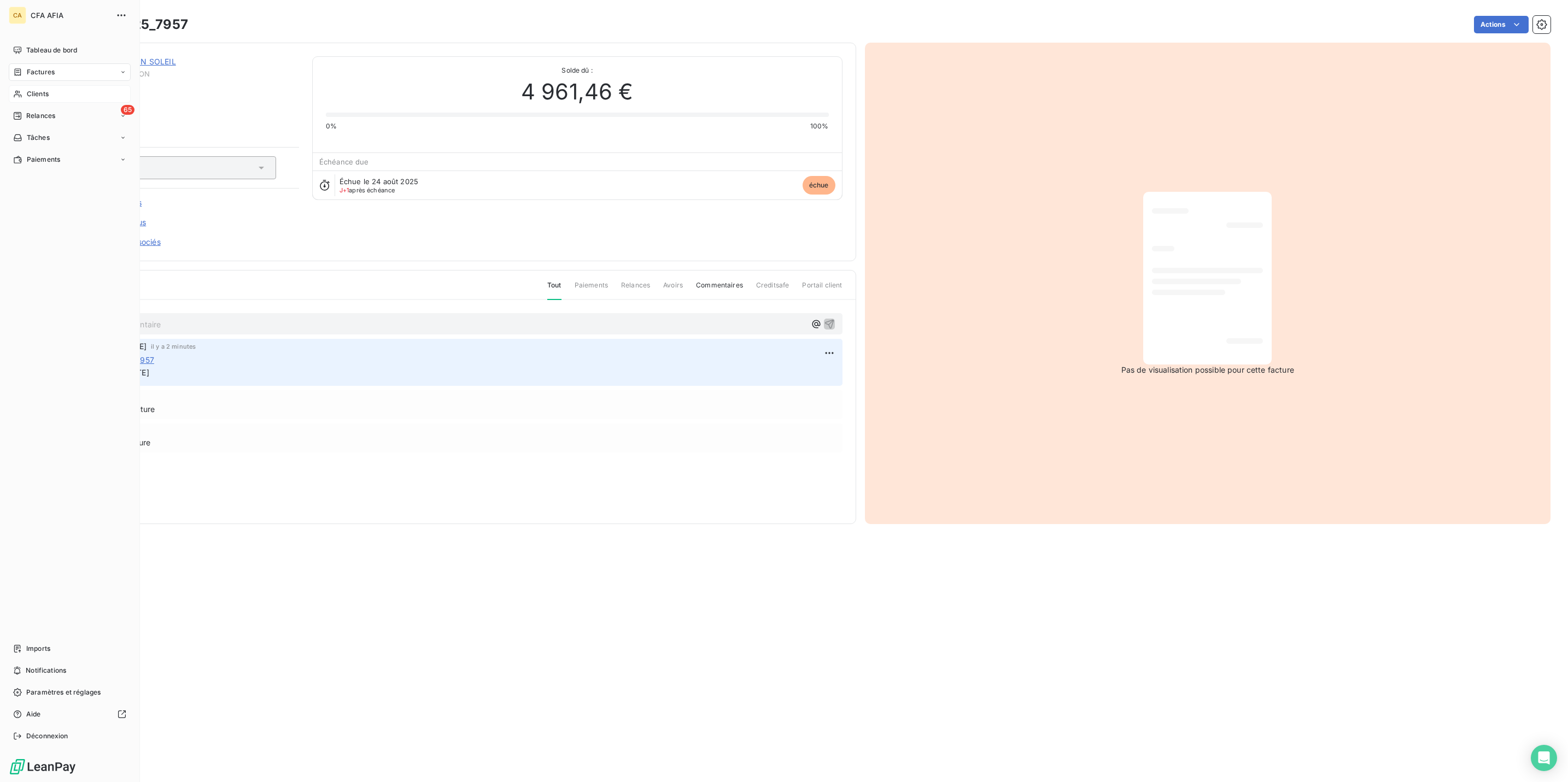
click at [27, 89] on span "Clients" at bounding box center [38, 94] width 22 height 10
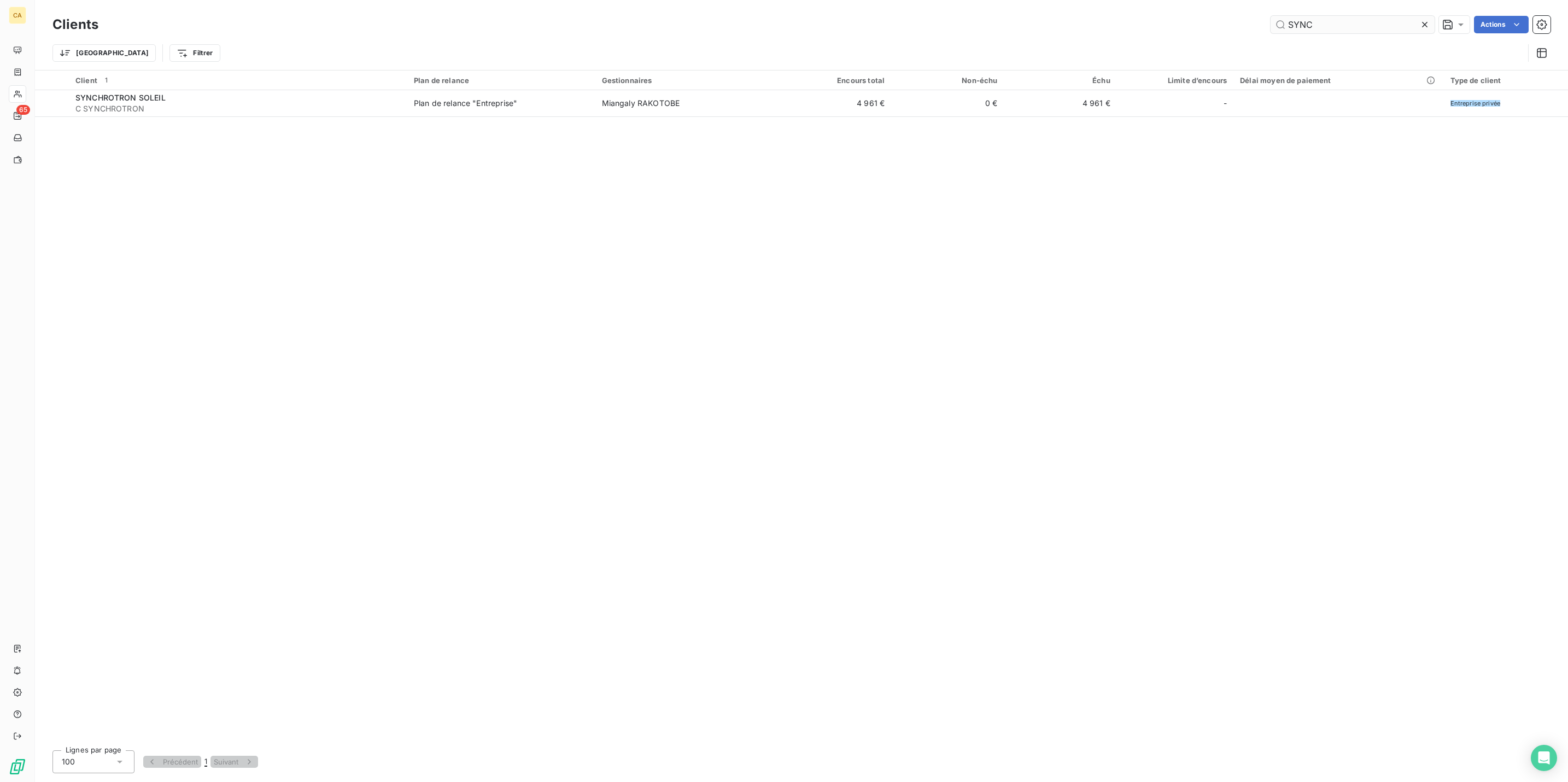
click at [1375, 25] on input "SYNC" at bounding box center [1352, 24] width 164 height 18
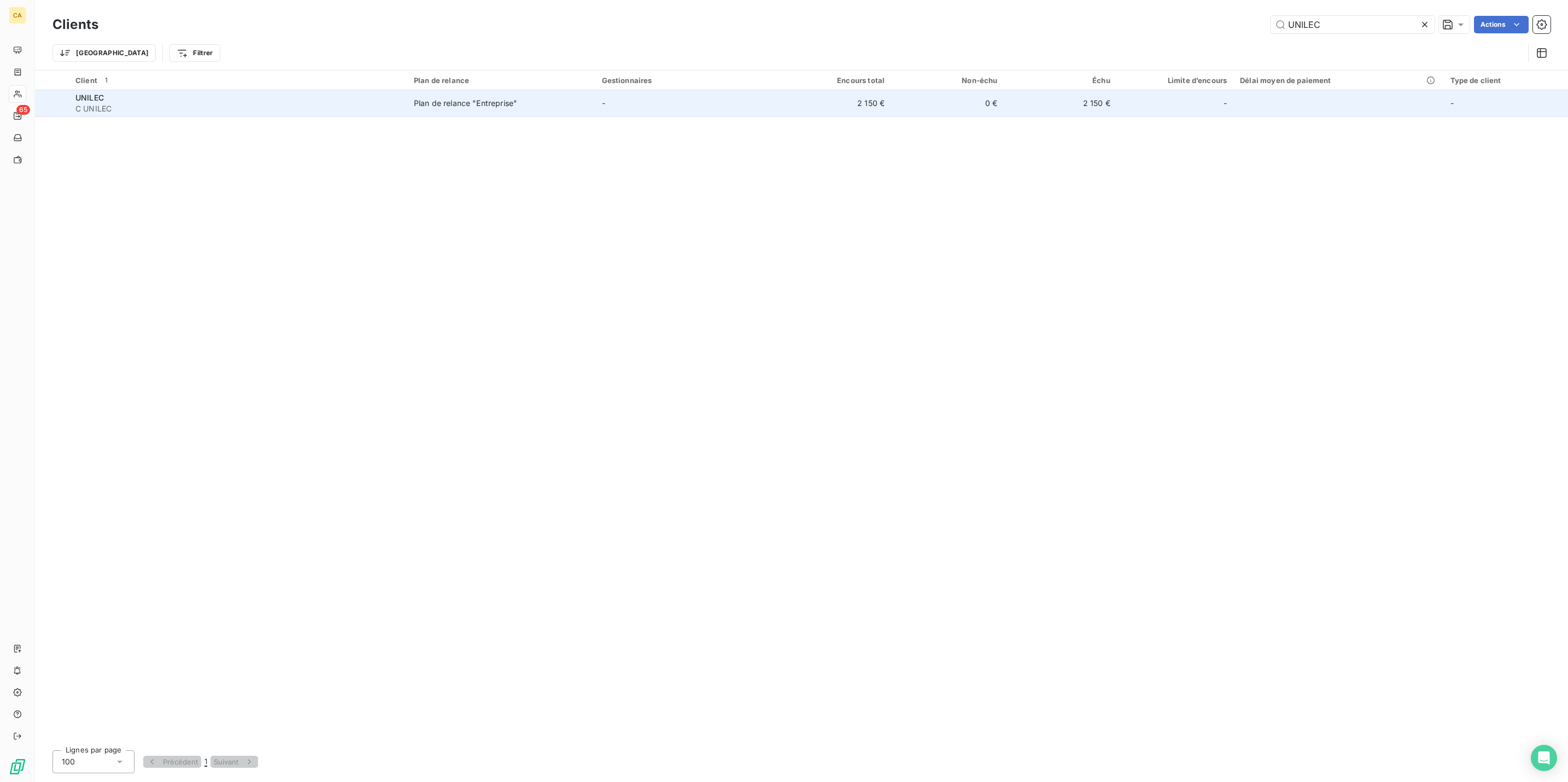
type input "UNILEC"
click at [830, 99] on td "2 150 €" at bounding box center [835, 103] width 113 height 26
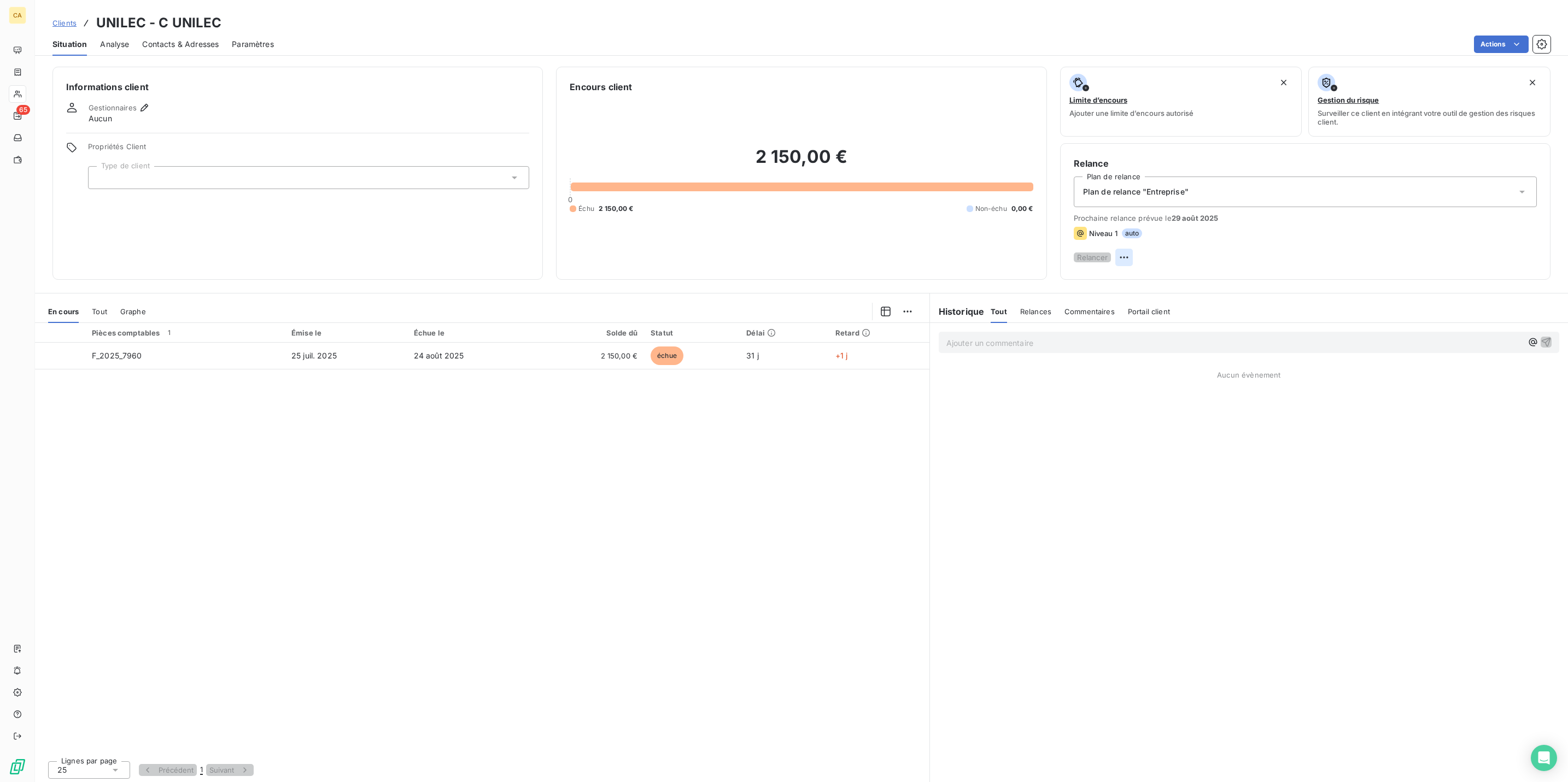
click at [1529, 217] on html "CA 65 Clients UNILEC - C UNILEC Situation Analyse Contacts & Adresses Paramètre…" at bounding box center [784, 391] width 1568 height 782
click at [1510, 232] on div "Replanifier cette action" at bounding box center [1494, 239] width 98 height 18
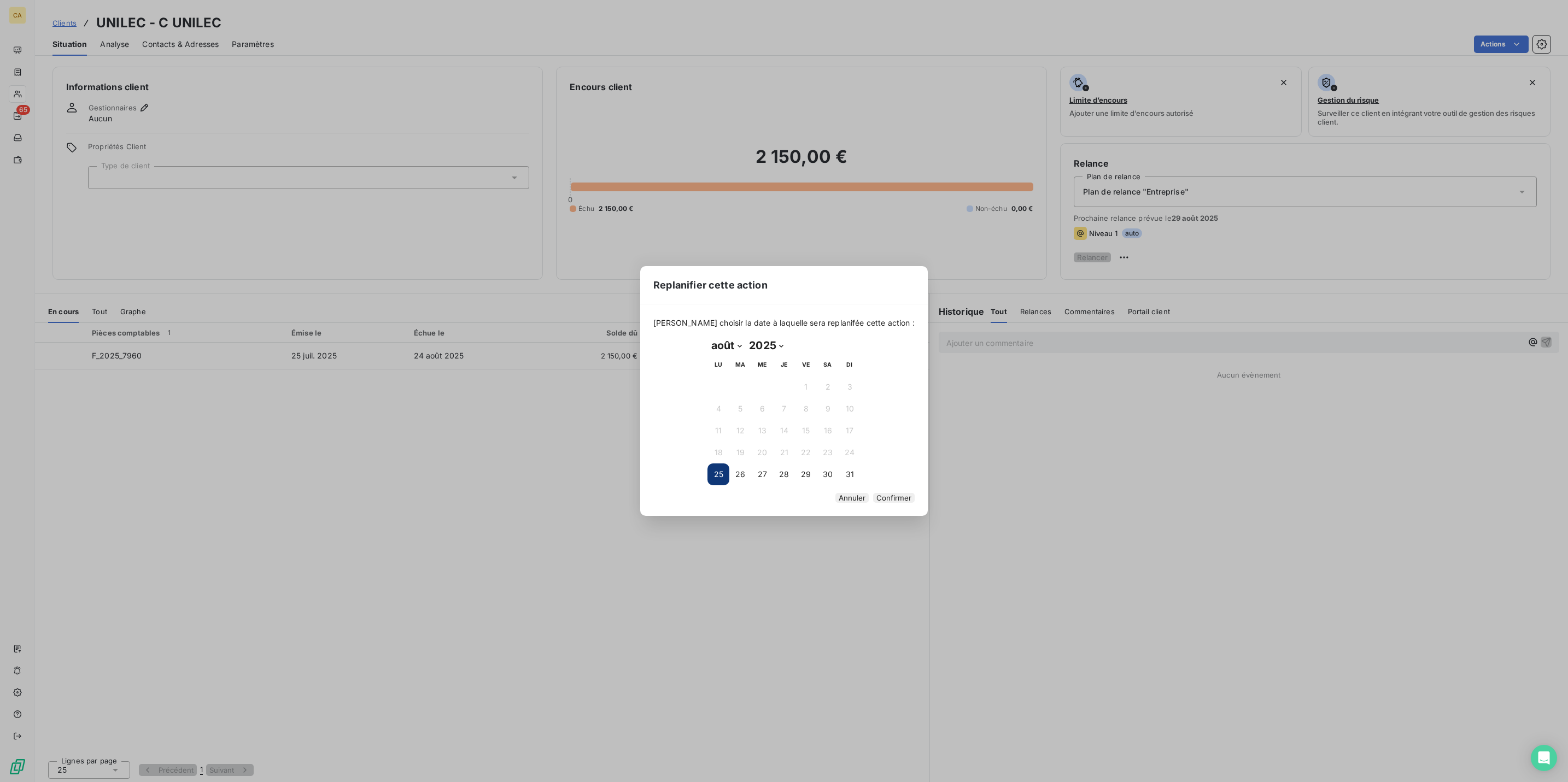
click at [723, 337] on select "janvier février mars avril mai juin juillet août septembre octobre novembre déc…" at bounding box center [726, 345] width 38 height 18
select select "8"
click at [707, 337] on select "janvier février mars avril mai juin juillet août septembre octobre novembre déc…" at bounding box center [726, 345] width 38 height 18
click at [816, 442] on button "26" at bounding box center [806, 453] width 22 height 22
click at [873, 493] on button "Confirmer" at bounding box center [894, 498] width 41 height 10
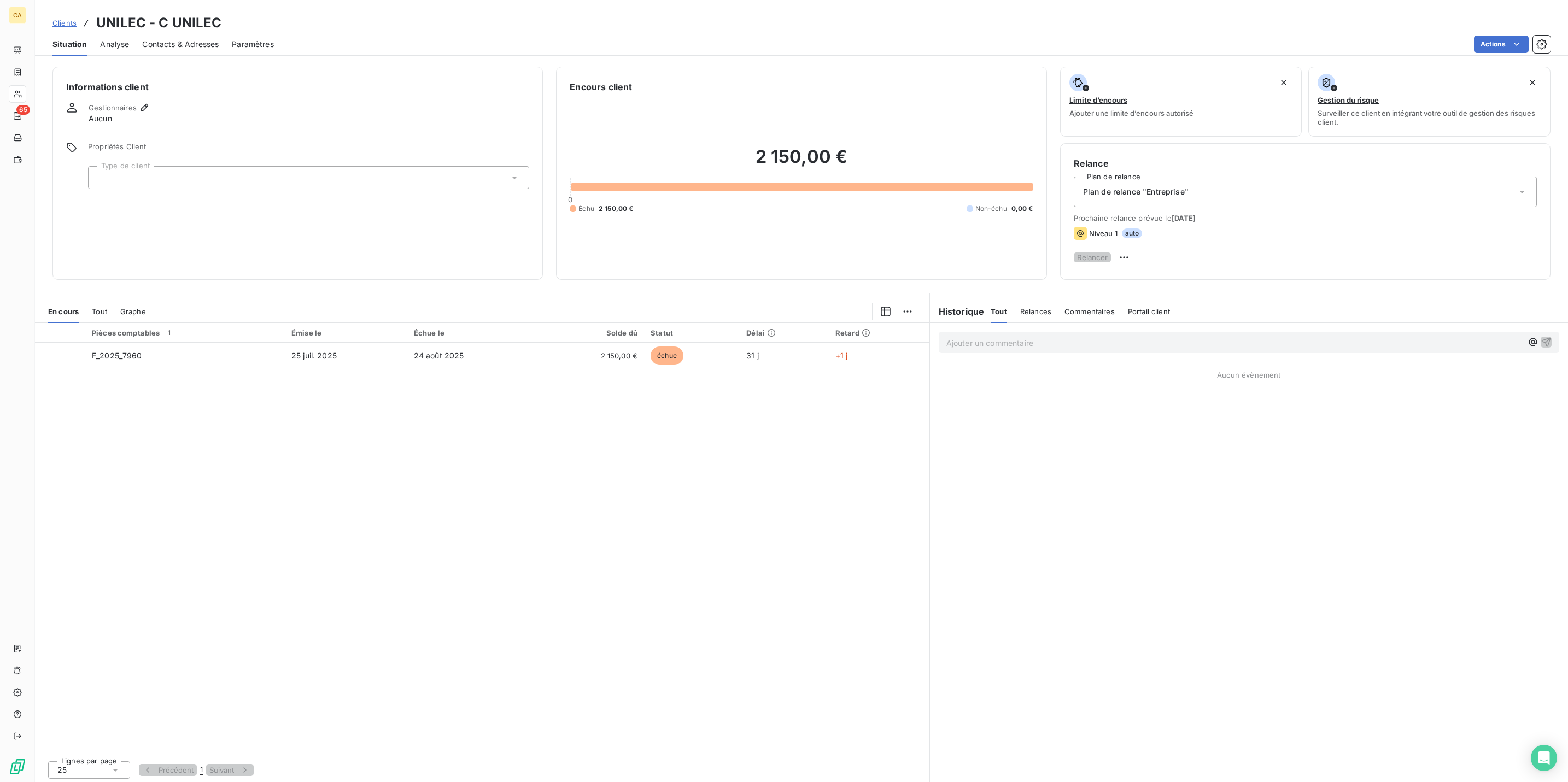
click at [487, 323] on th "Échue le" at bounding box center [473, 333] width 132 height 19
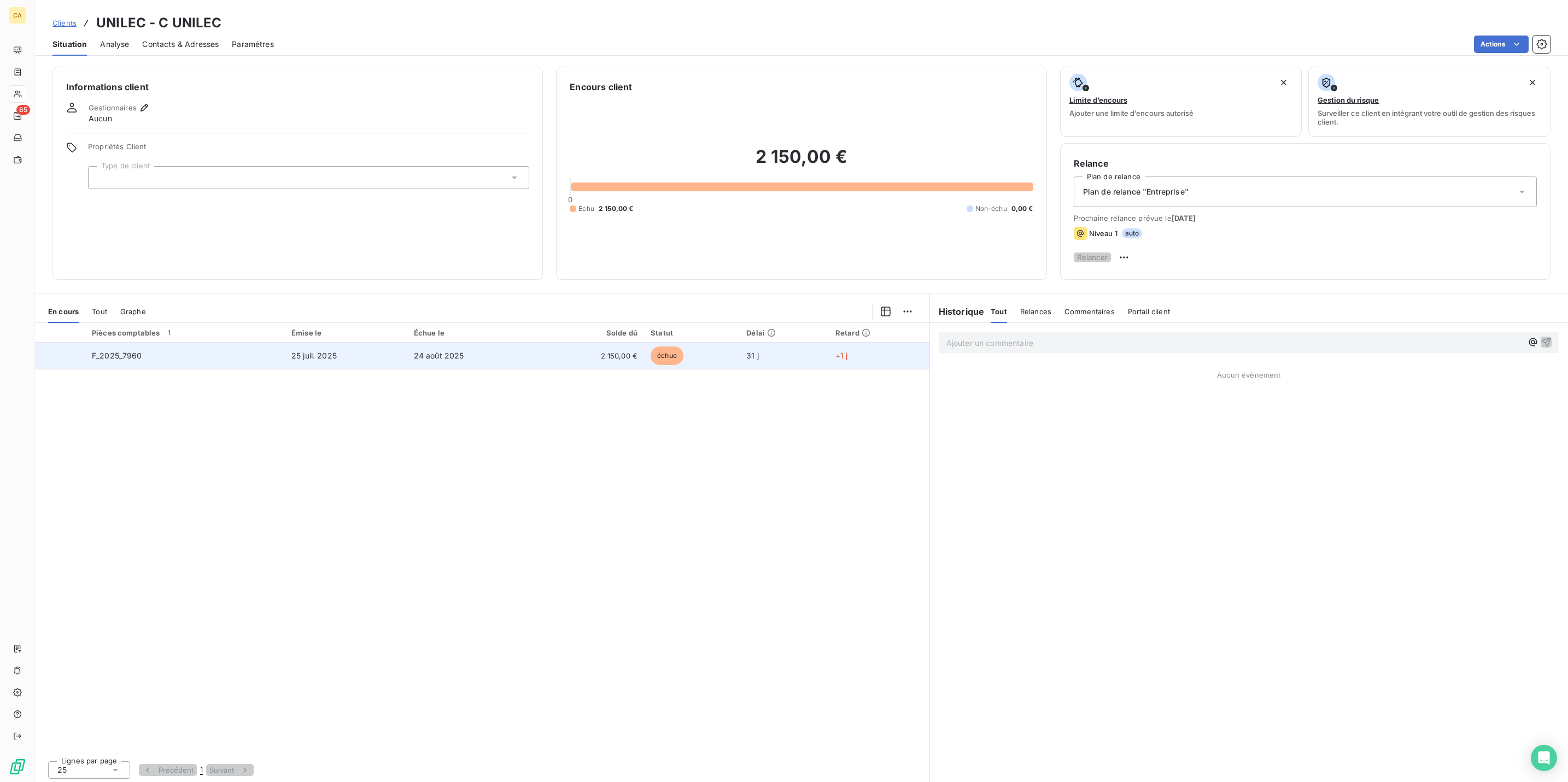
click at [471, 343] on td "24 août 2025" at bounding box center [473, 355] width 132 height 26
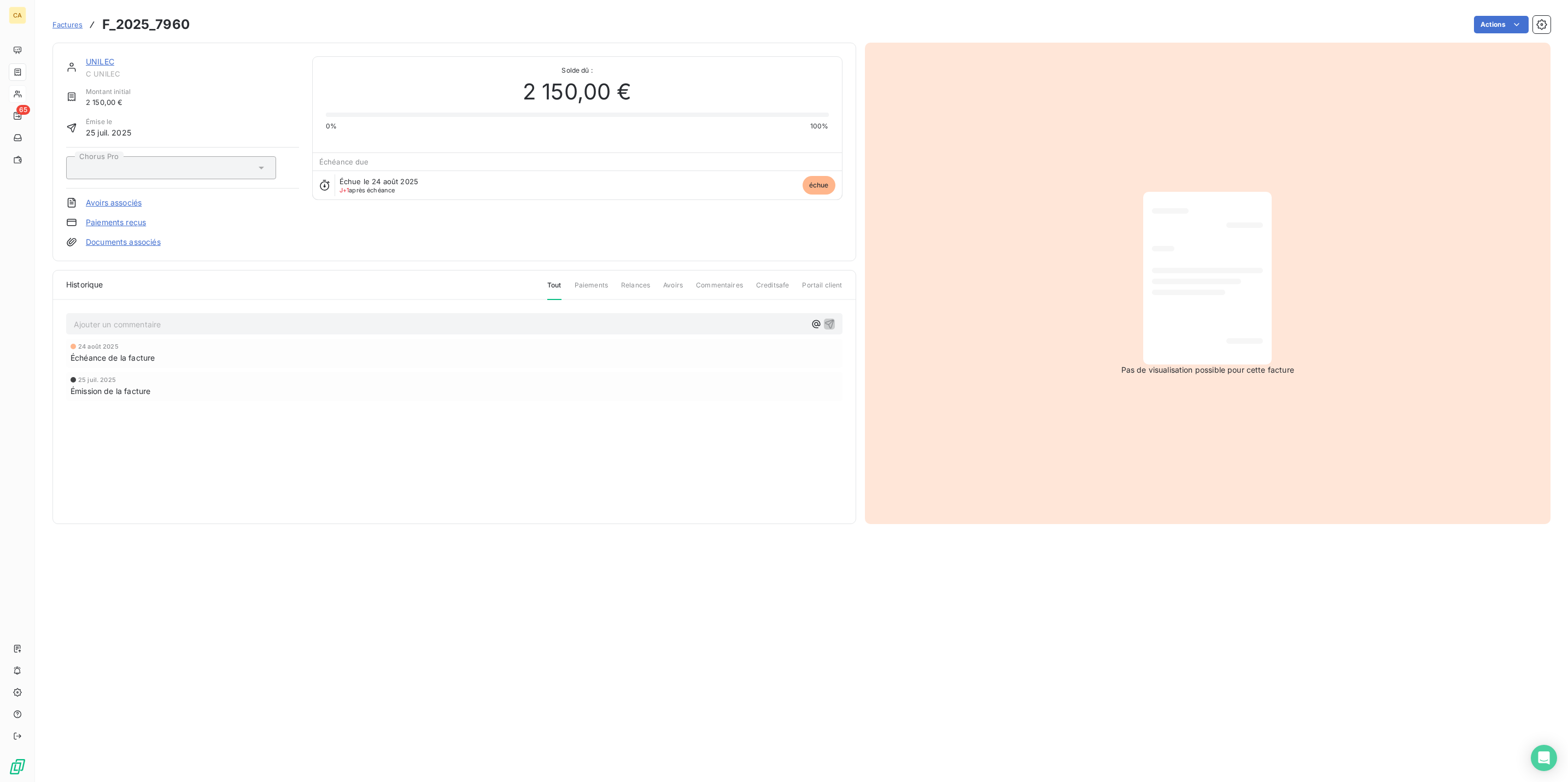
click at [228, 318] on p "Ajouter un commentaire ﻿" at bounding box center [440, 324] width 733 height 13
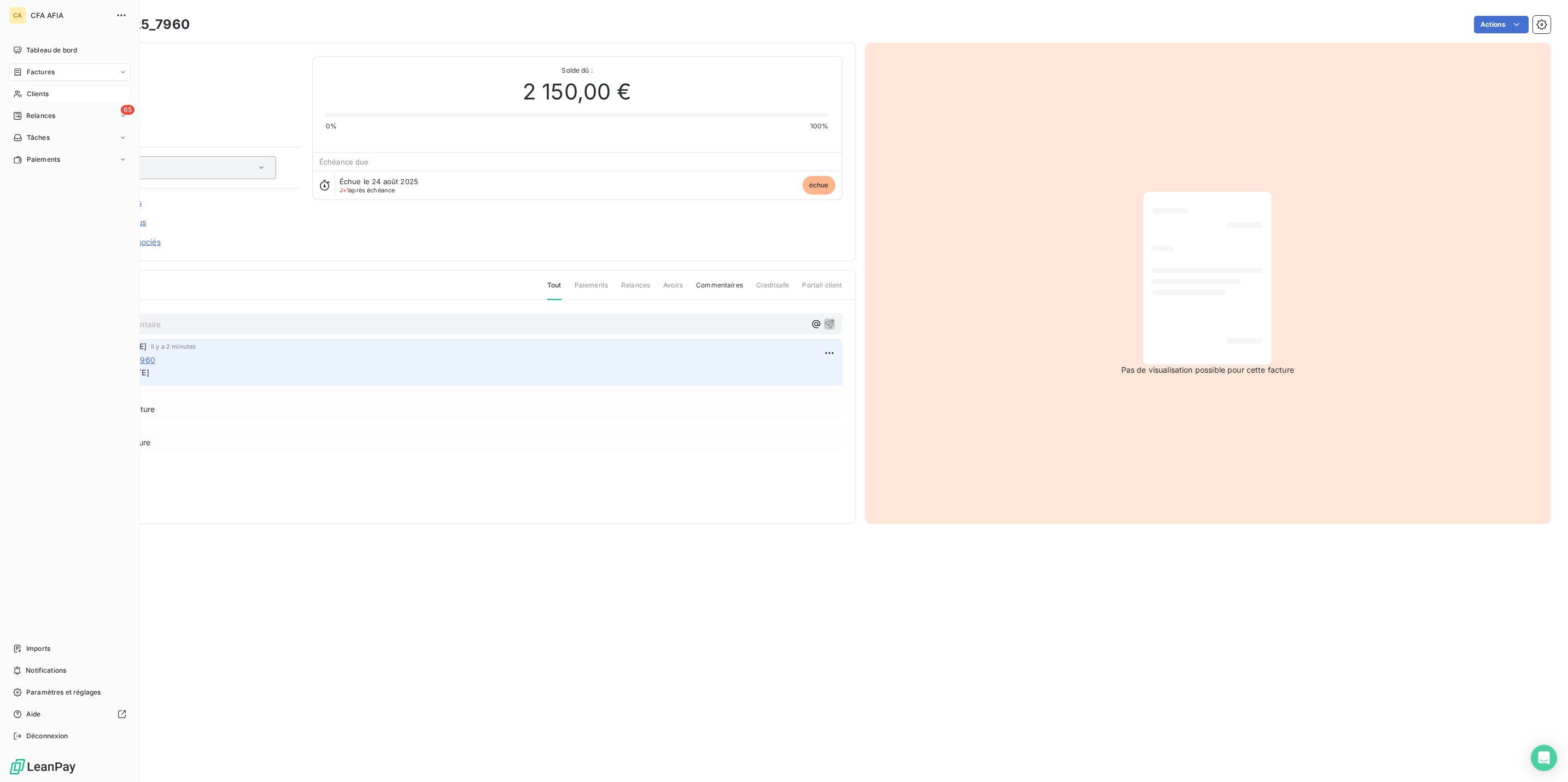
click at [27, 89] on span "Clients" at bounding box center [38, 94] width 22 height 10
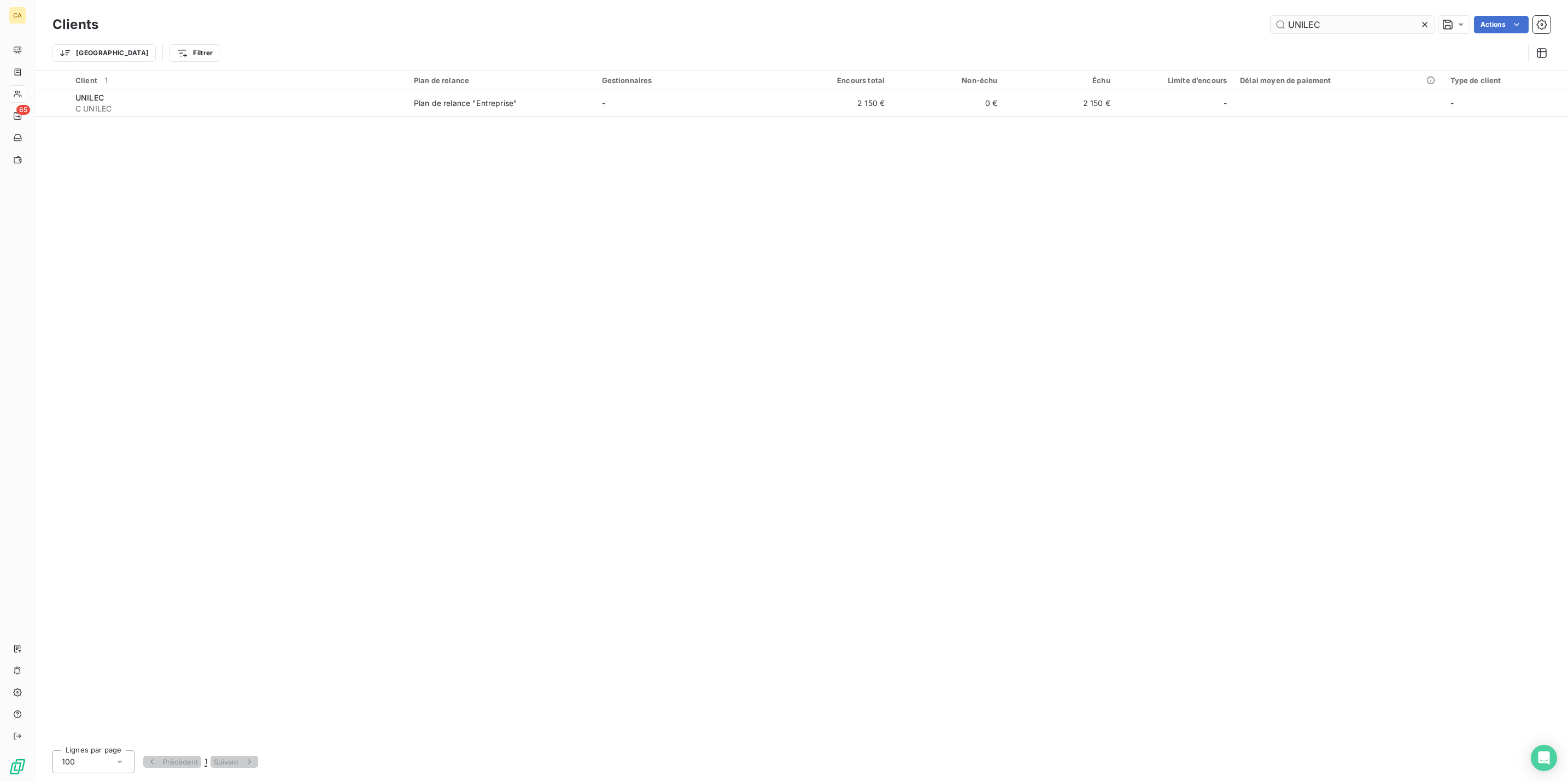
click at [1327, 18] on input "UNILEC" at bounding box center [1352, 24] width 164 height 18
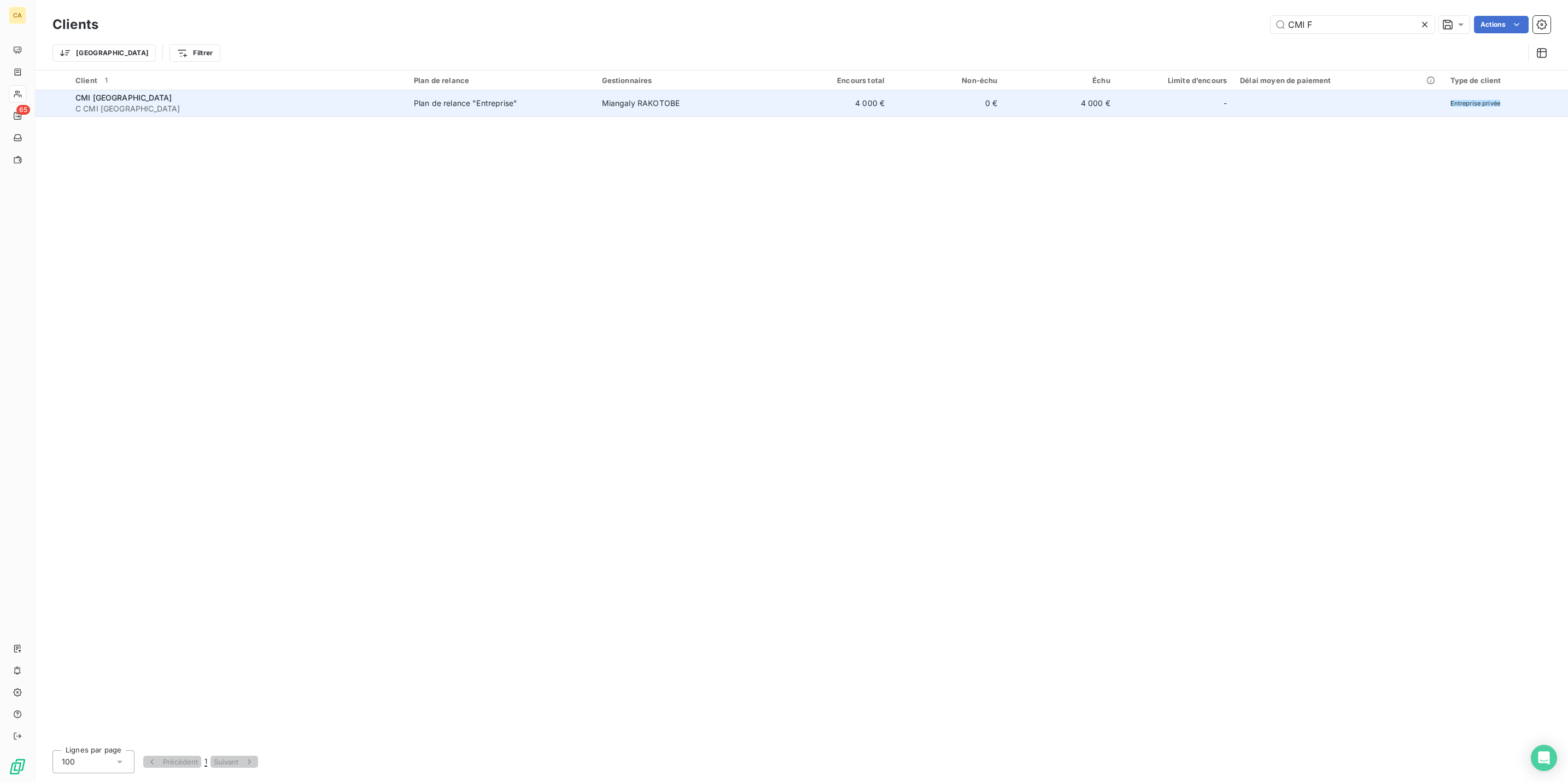
type input "CMI F"
click at [444, 97] on td "Plan de relance "Entreprise"" at bounding box center [501, 103] width 188 height 26
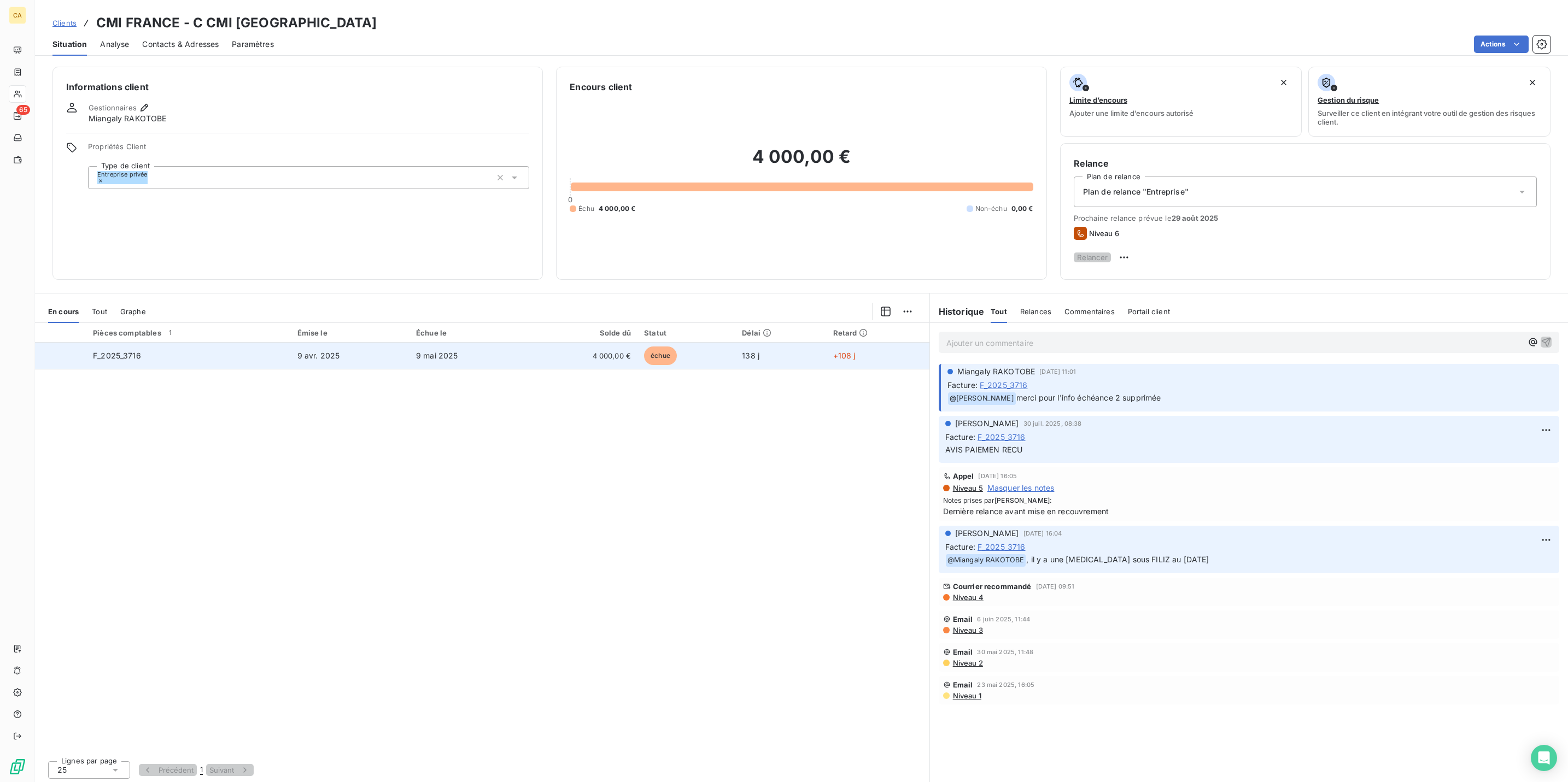
click at [717, 343] on td "échue" at bounding box center [686, 355] width 98 height 26
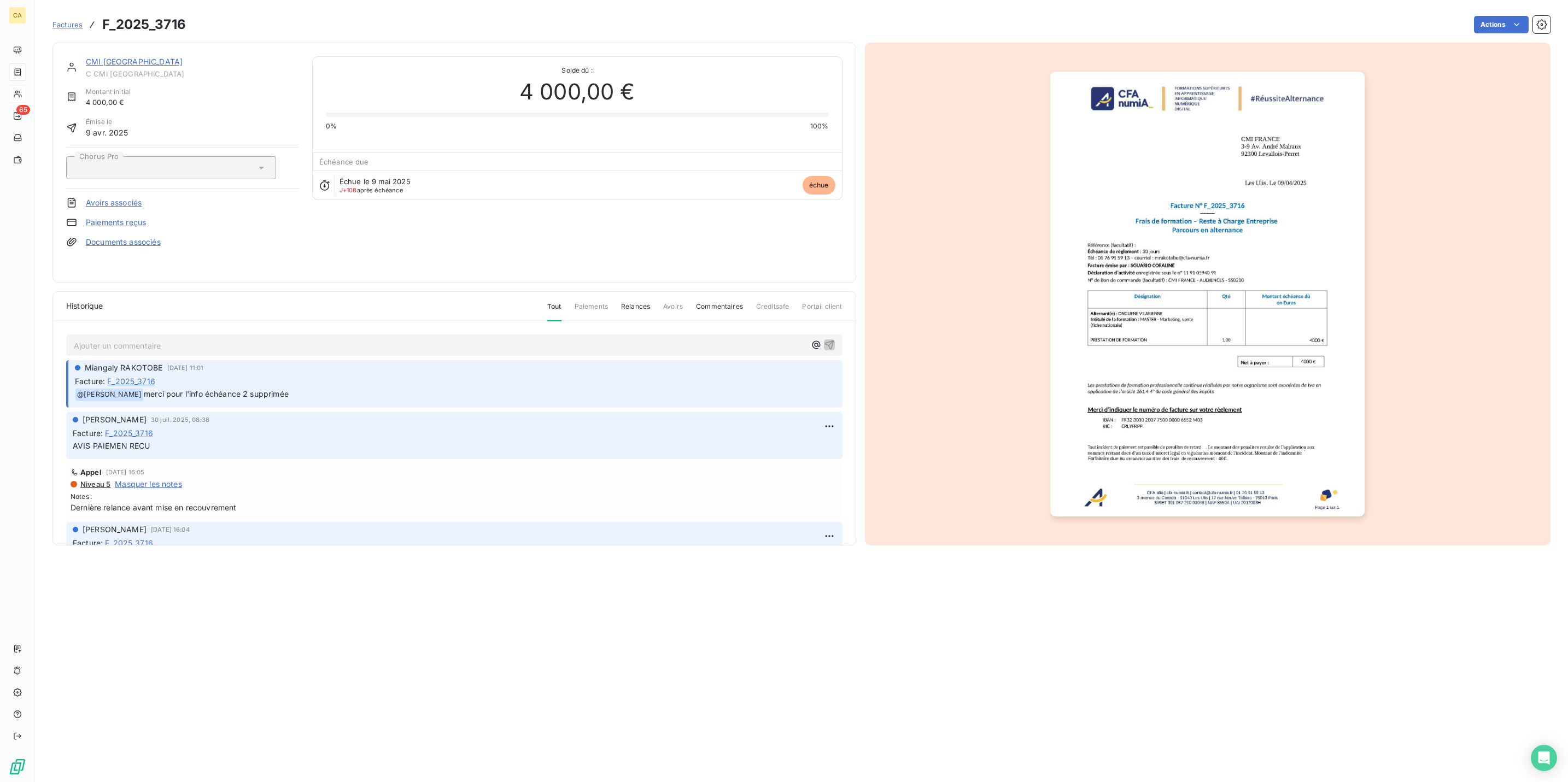
click at [287, 335] on div "Ajouter un commentaire ﻿" at bounding box center [454, 345] width 776 height 21
click at [279, 339] on p "Ajouter un commentaire ﻿" at bounding box center [440, 346] width 733 height 13
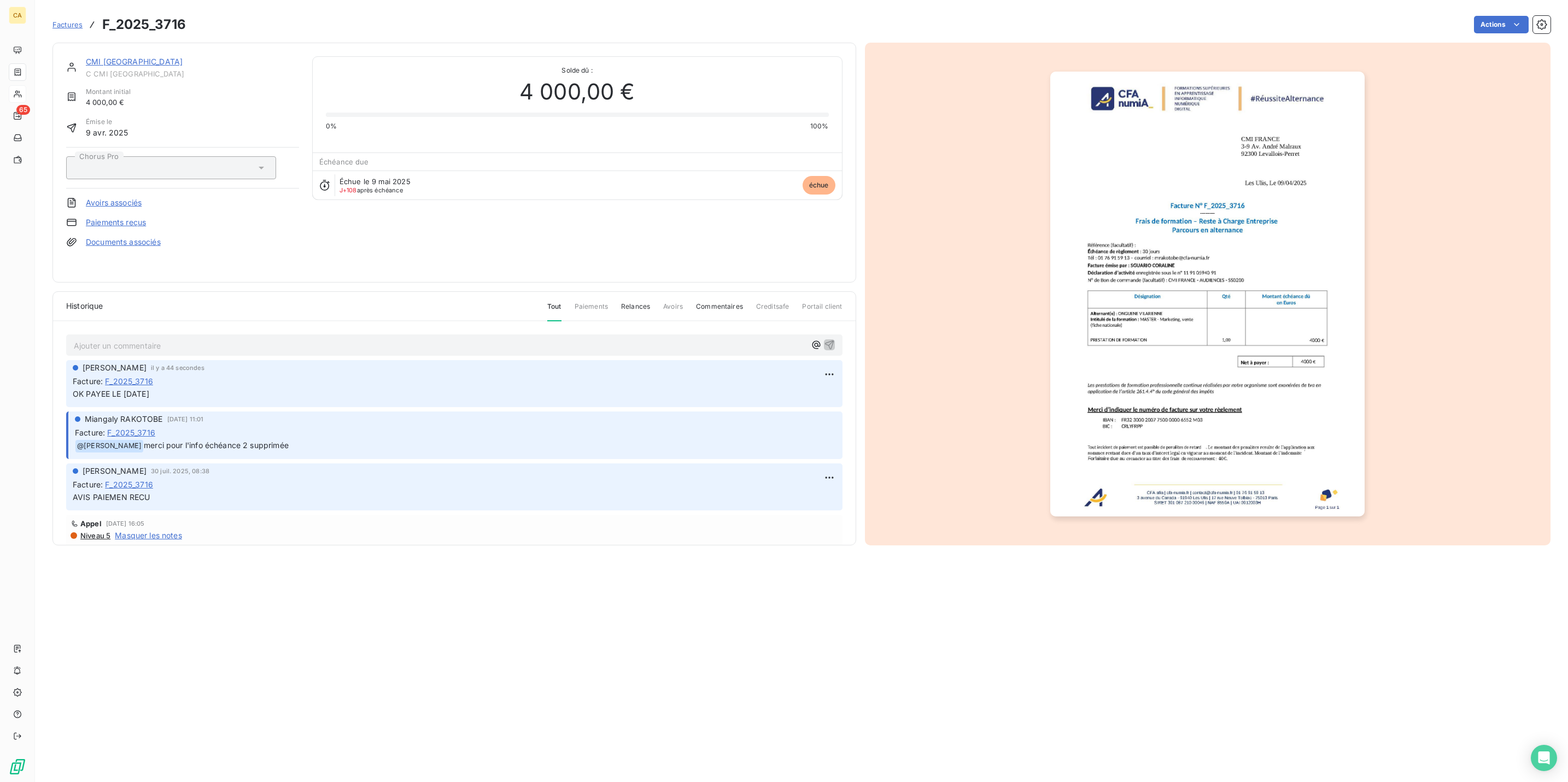
click at [86, 43] on div "CMI FRANCE C CMI FRANCE Montant initial 4 000,00 € Émise le [DATE] Chorus Pro A…" at bounding box center [454, 162] width 803 height 240
click at [86, 57] on link "CMI [GEOGRAPHIC_DATA]" at bounding box center [134, 61] width 97 height 9
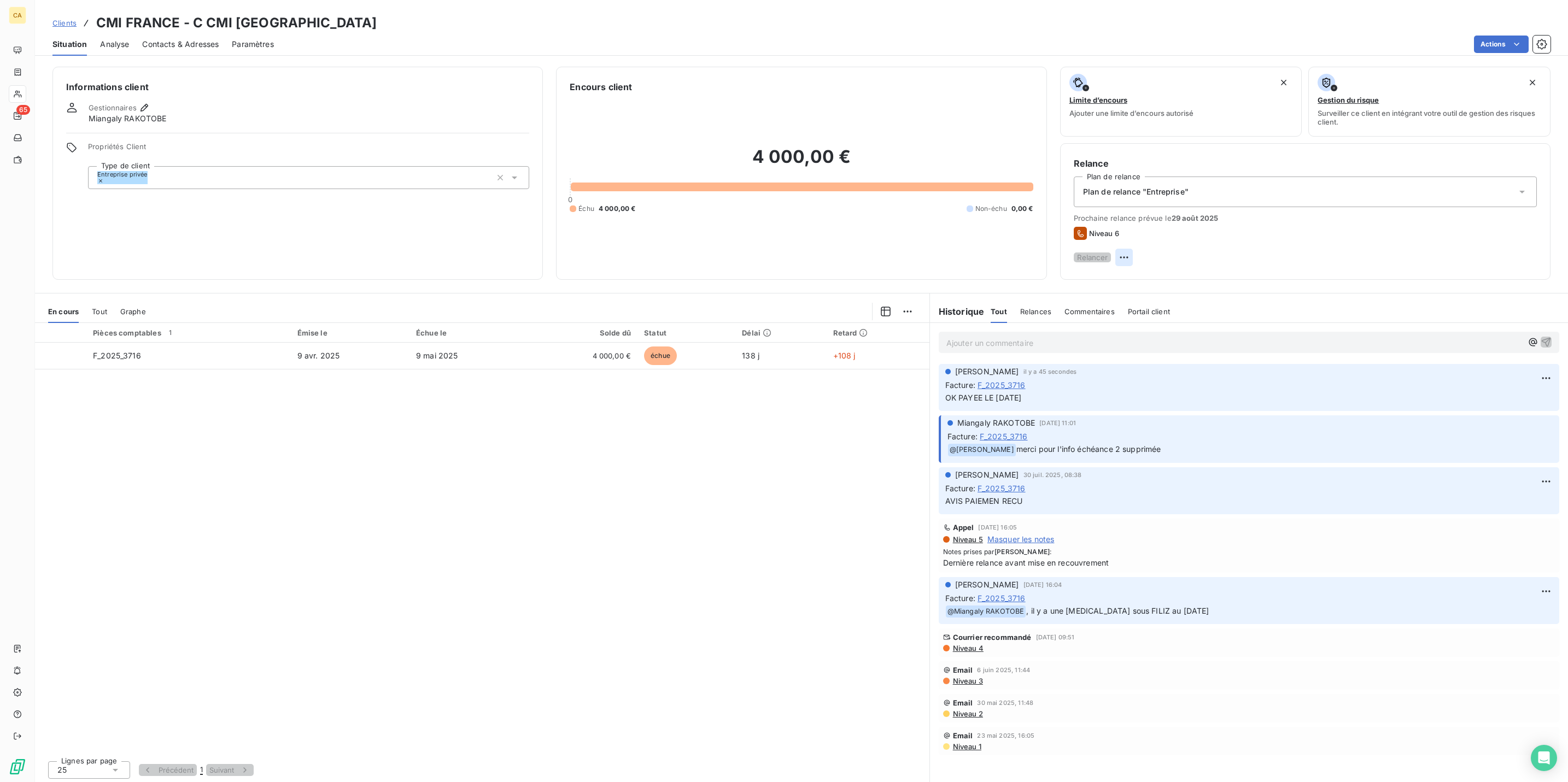
click at [1529, 213] on html "CA 65 Clients CMI [GEOGRAPHIC_DATA] - C CMI FRANCE Situation Analyse Contacts &…" at bounding box center [784, 391] width 1568 height 782
click at [1486, 230] on div "Replanifier cette action" at bounding box center [1494, 239] width 98 height 18
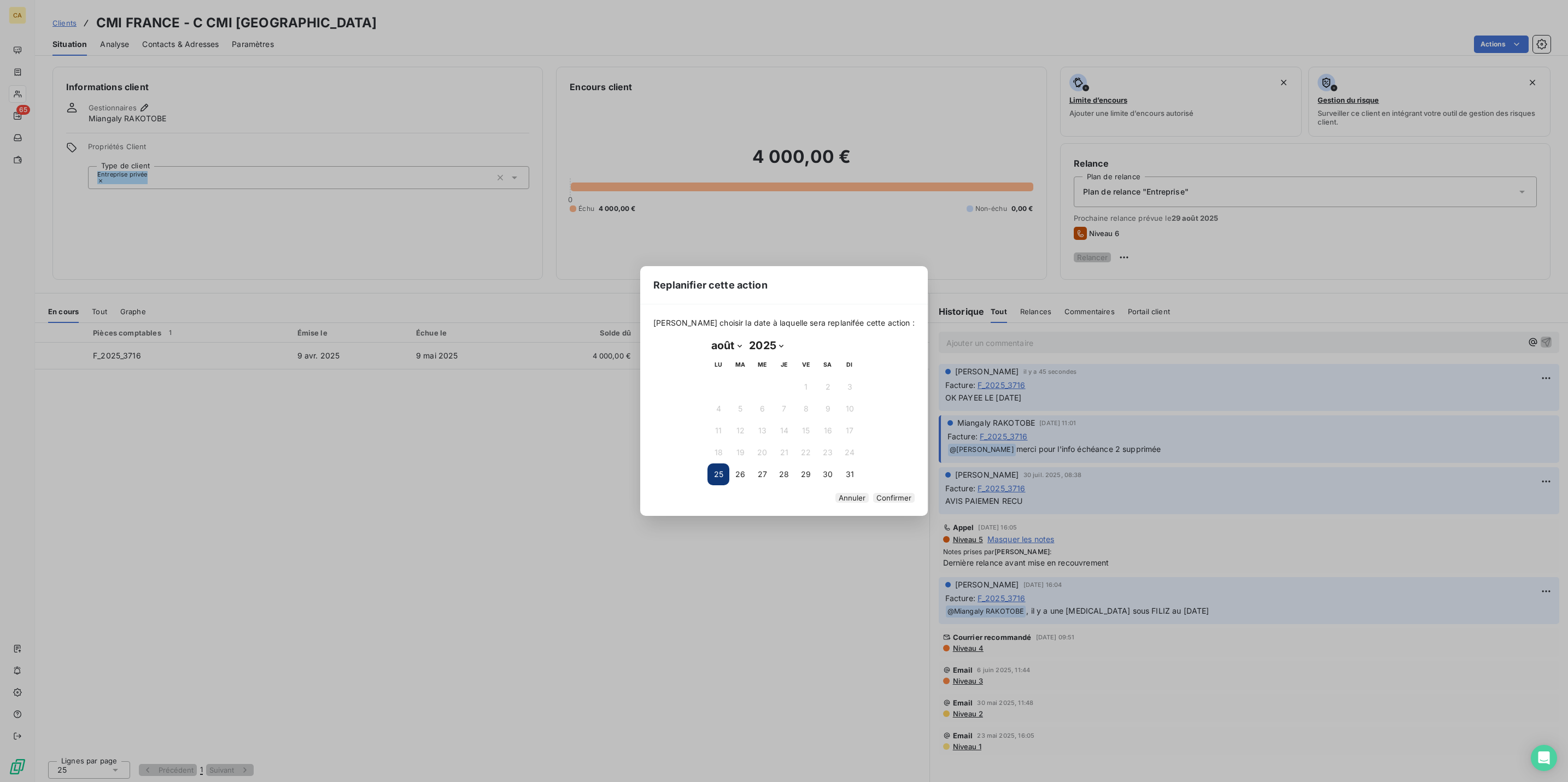
drag, startPoint x: 727, startPoint y: 345, endPoint x: 720, endPoint y: 345, distance: 7.0
click at [724, 354] on th "LU" at bounding box center [718, 365] width 22 height 22
click at [723, 337] on select "janvier février mars avril mai juin juillet août septembre octobre novembre déc…" at bounding box center [726, 345] width 38 height 18
select select "8"
click at [707, 337] on select "janvier février mars avril mai juin juillet août septembre octobre novembre déc…" at bounding box center [726, 345] width 38 height 18
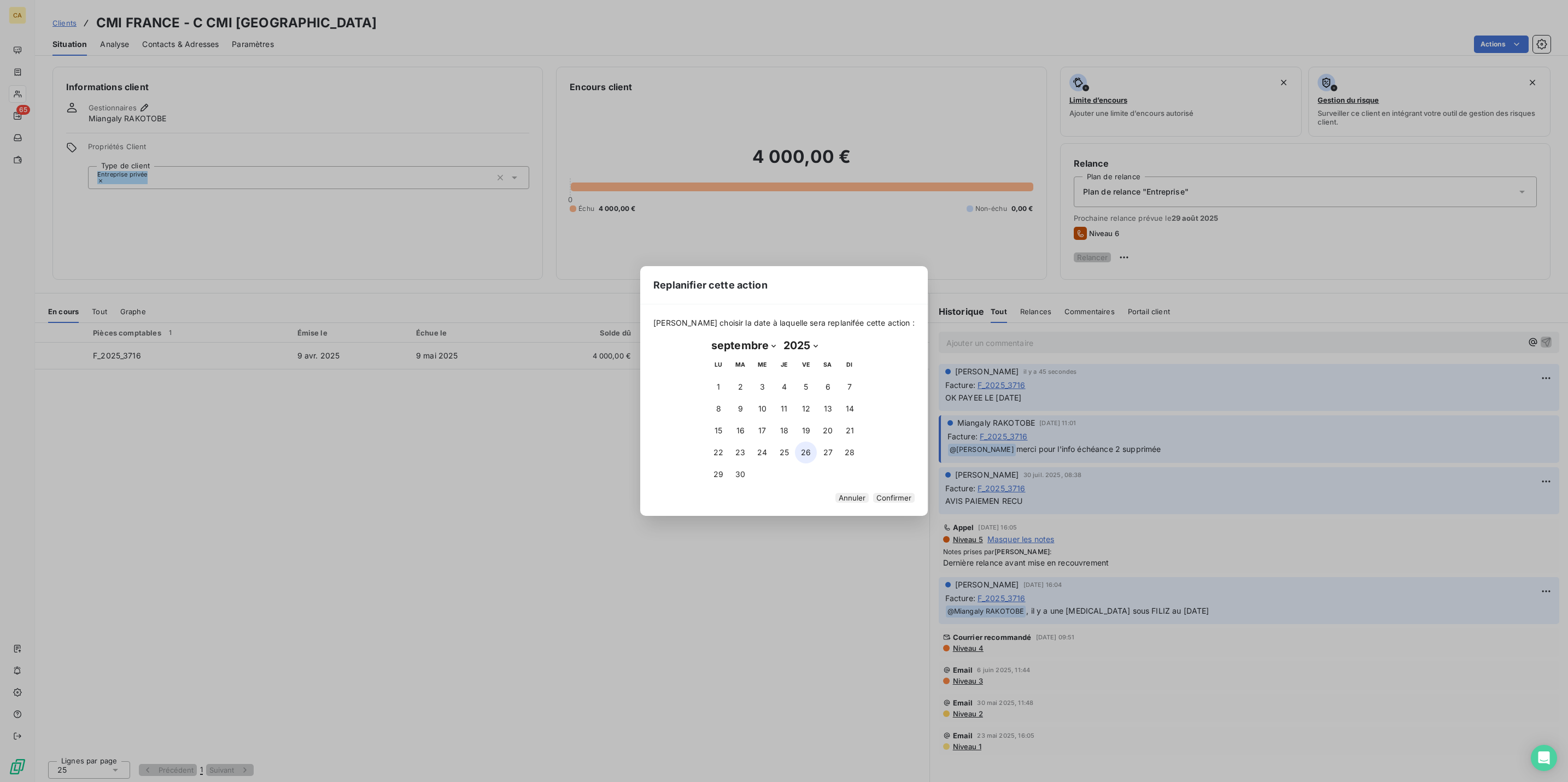
click at [808, 445] on button "26" at bounding box center [806, 453] width 22 height 22
click at [873, 494] on button "Confirmer" at bounding box center [894, 498] width 41 height 10
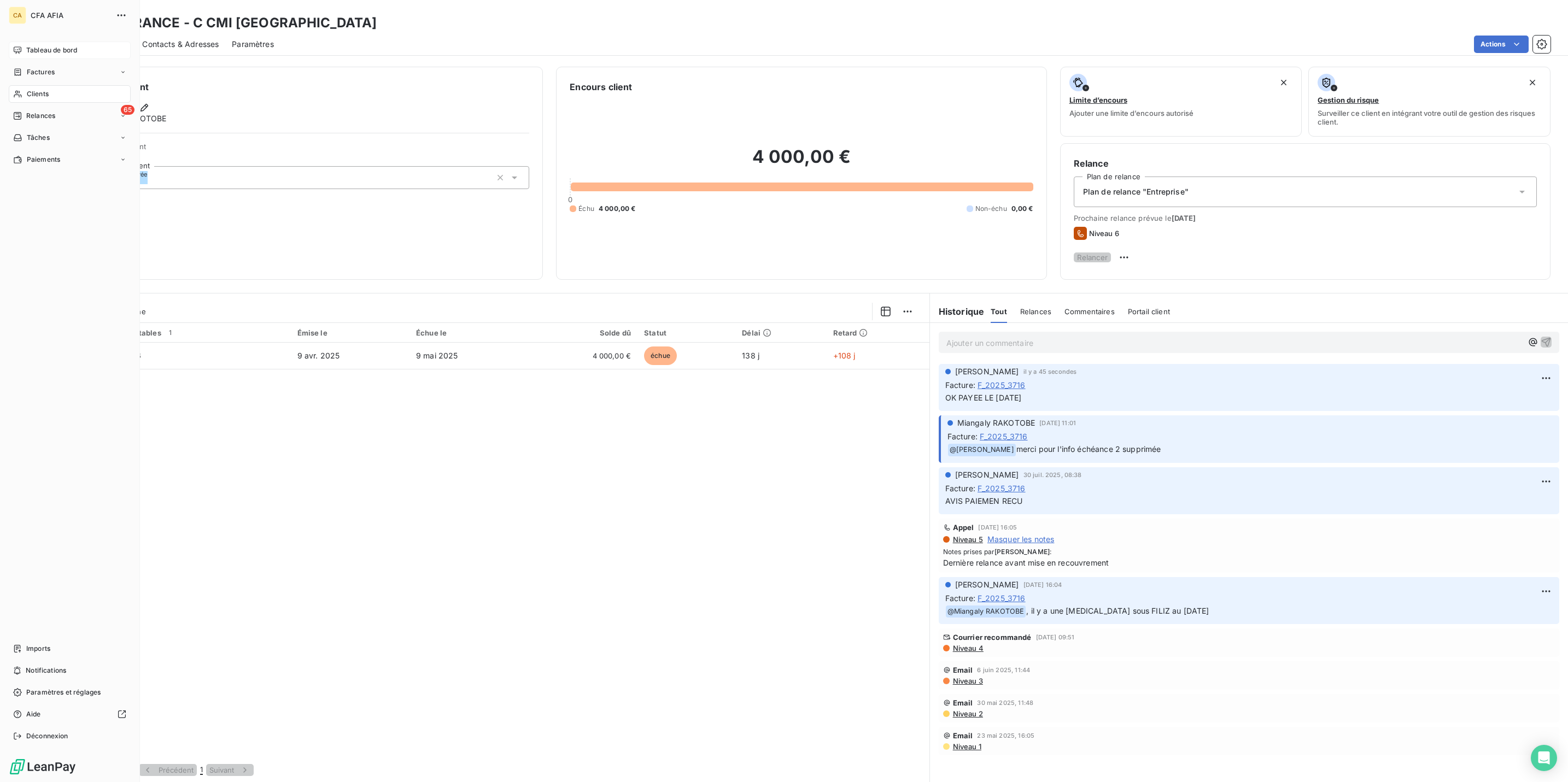
click at [41, 46] on span "Tableau de bord" at bounding box center [52, 51] width 51 height 10
